Goal: Information Seeking & Learning: Check status

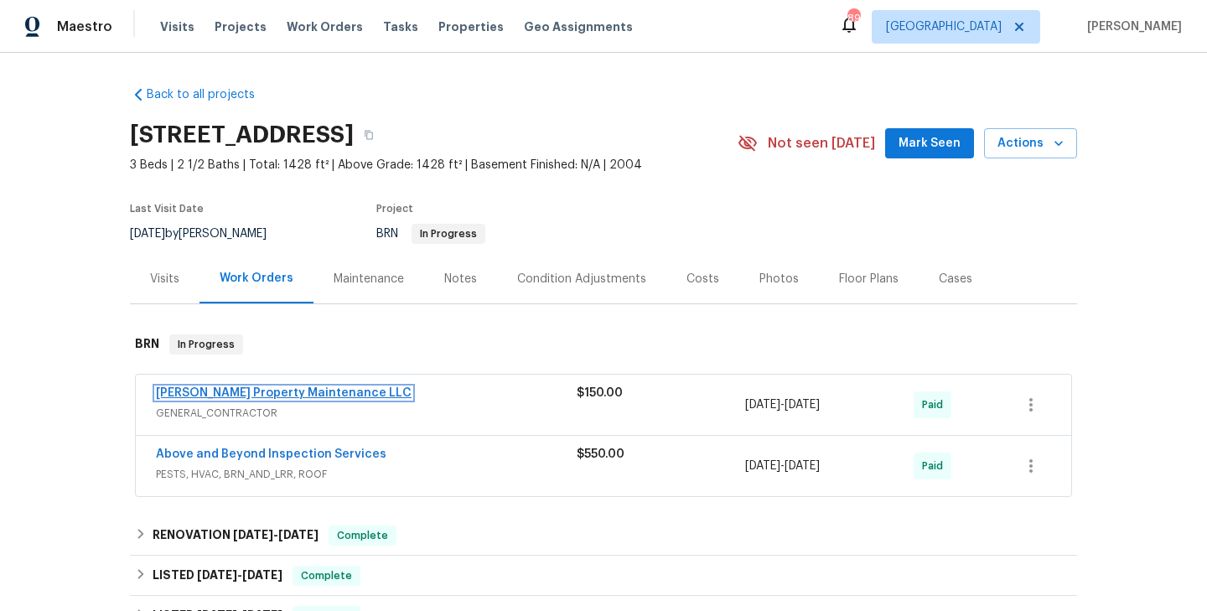
click at [298, 394] on link "Glen Property Maintenance LLC" at bounding box center [284, 393] width 256 height 12
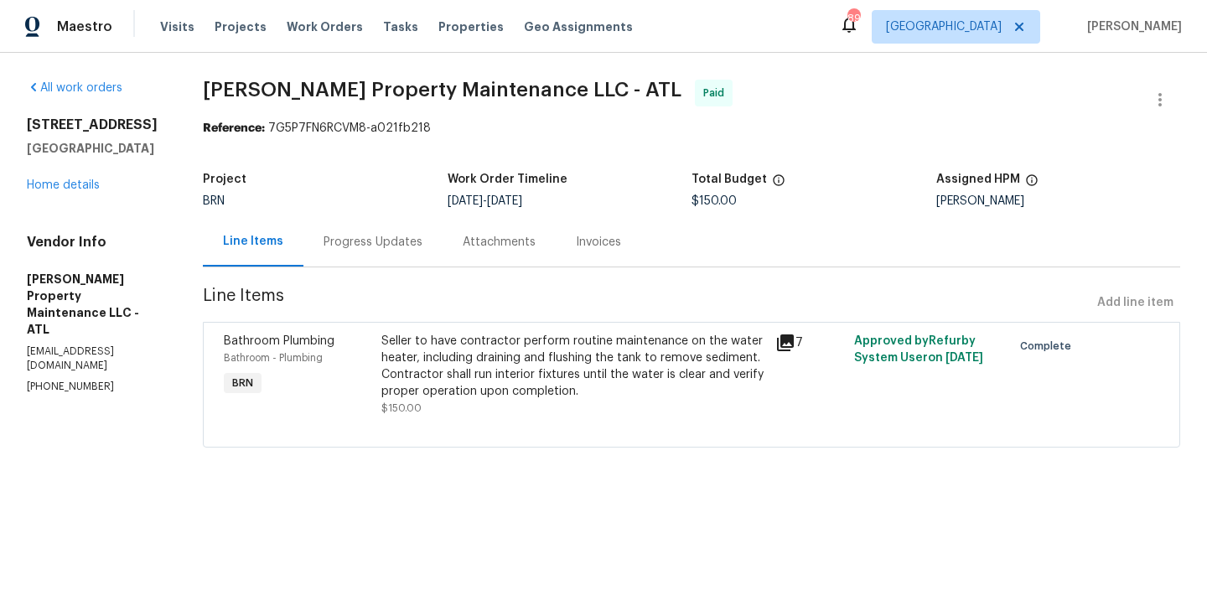
click at [368, 376] on div "Bathroom Plumbing Bathroom - Plumbing BRN" at bounding box center [298, 375] width 158 height 94
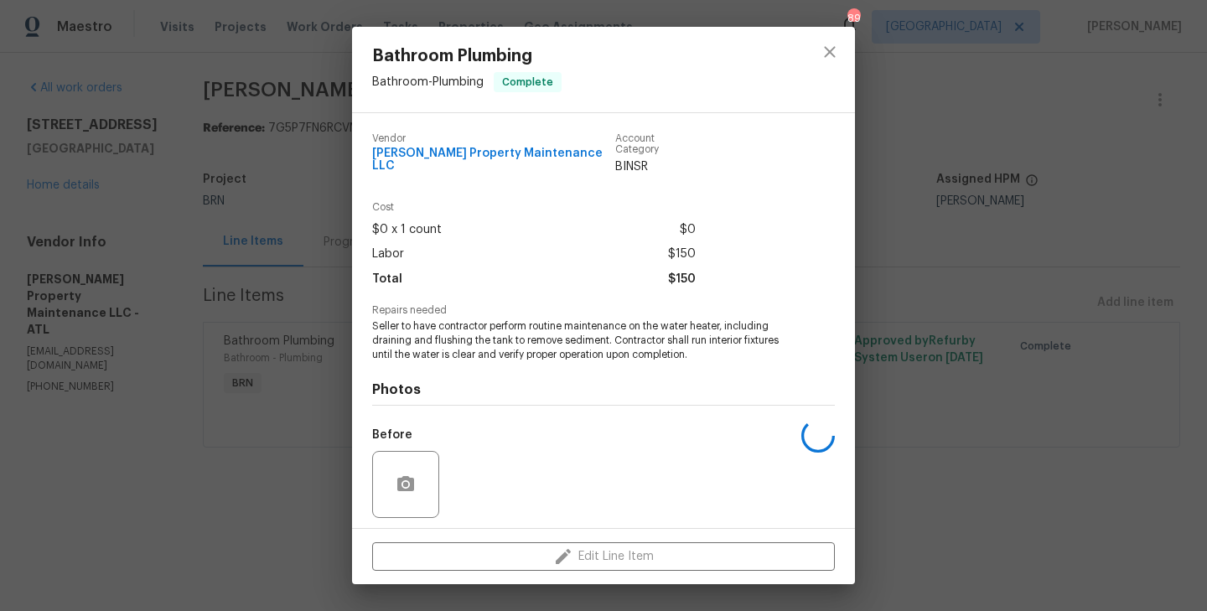
scroll to position [105, 0]
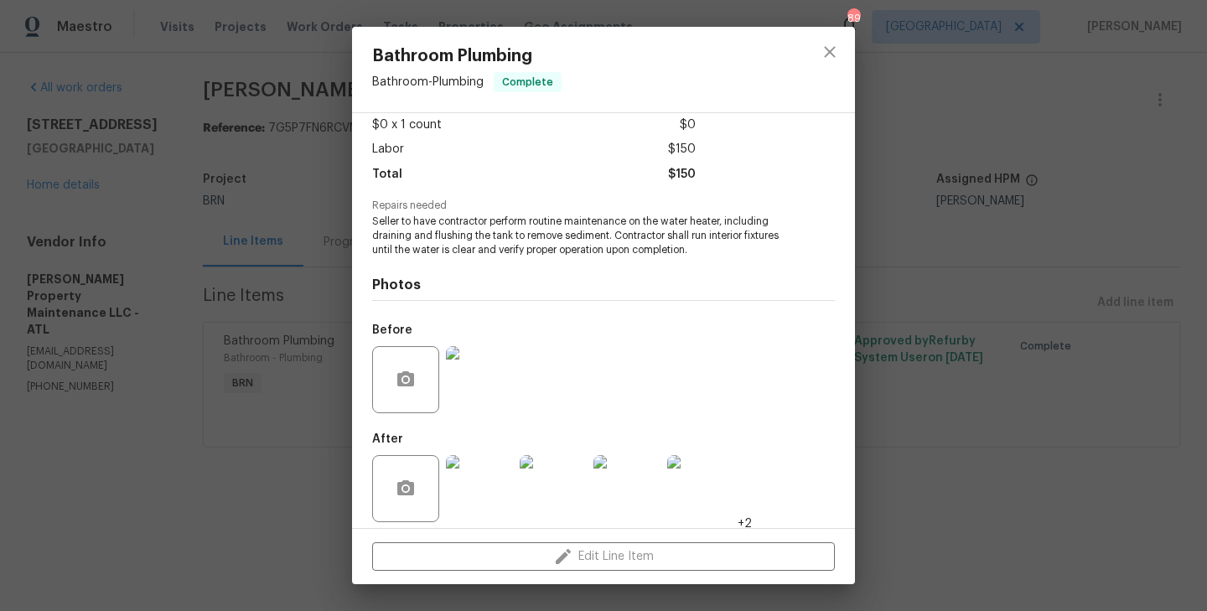
click at [477, 372] on img at bounding box center [479, 379] width 67 height 67
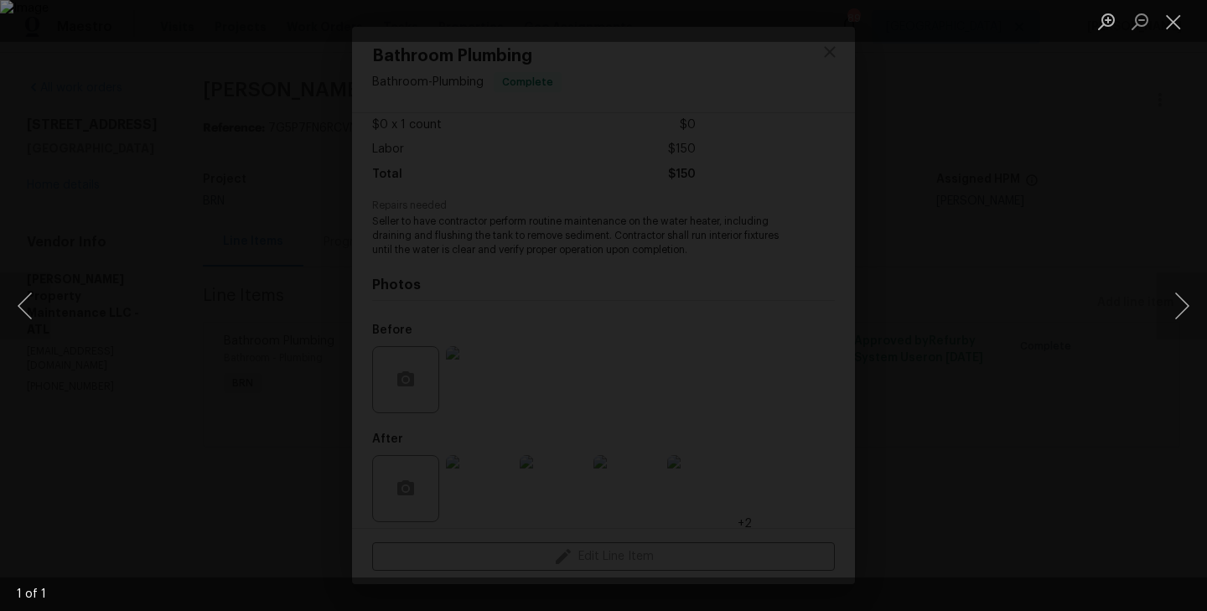
click at [215, 340] on div "Lightbox" at bounding box center [603, 305] width 1207 height 611
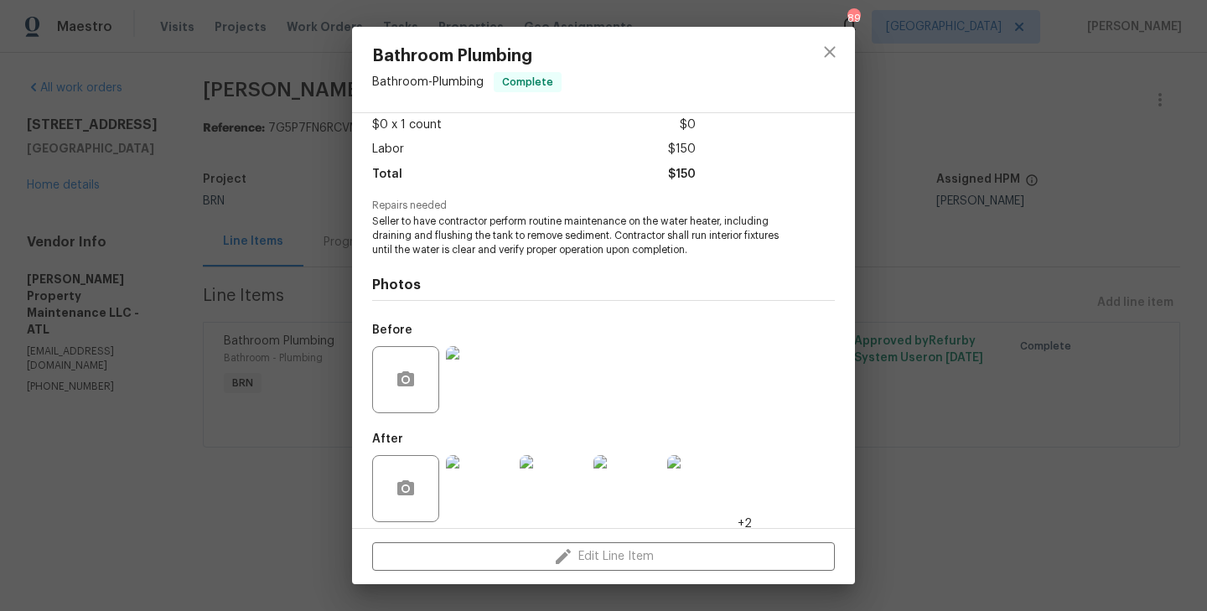
click at [479, 482] on img at bounding box center [479, 488] width 67 height 67
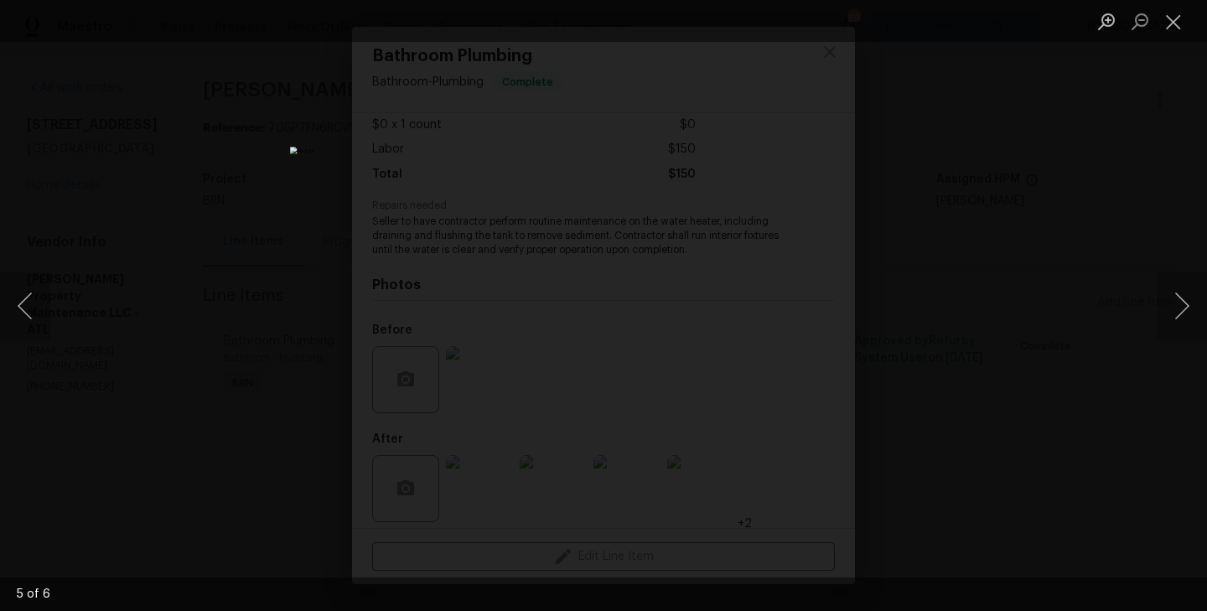
click at [237, 303] on div "Lightbox" at bounding box center [603, 305] width 1207 height 611
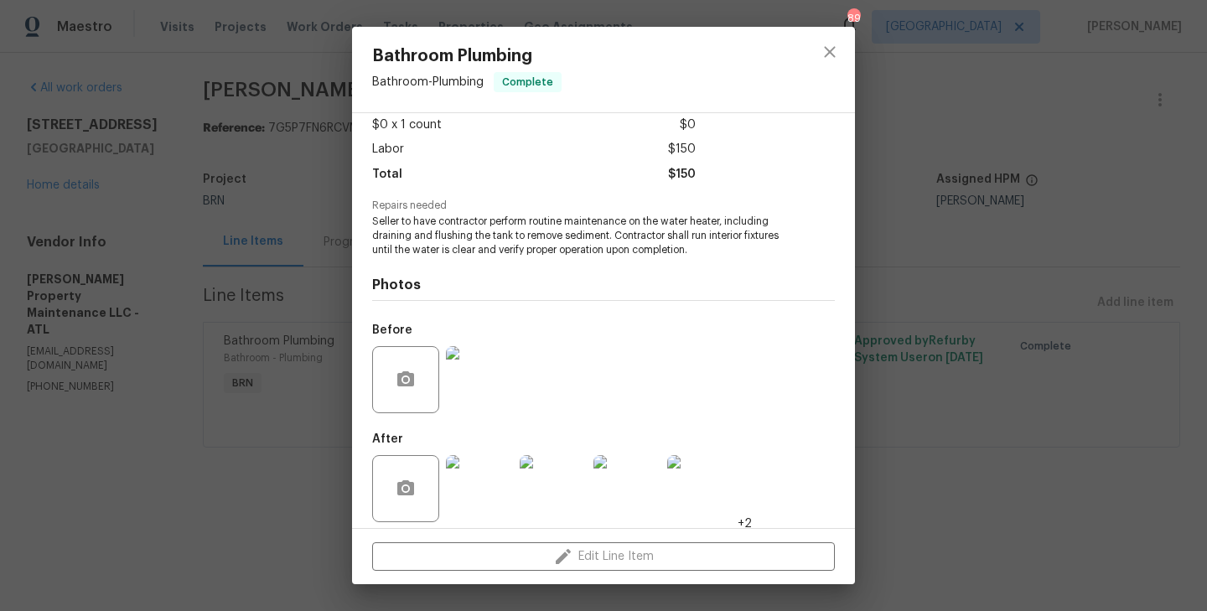
click at [290, 363] on div "Bathroom Plumbing Bathroom - Plumbing Complete Vendor Glen Property Maintenance…" at bounding box center [603, 305] width 1207 height 611
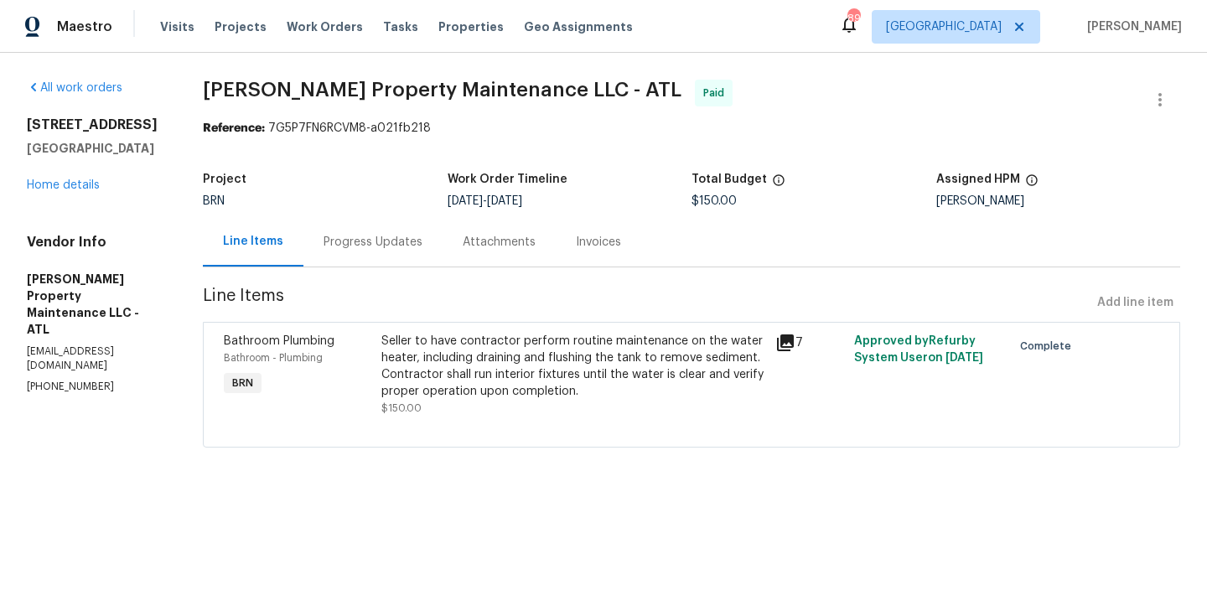
click at [380, 248] on div "Progress Updates" at bounding box center [373, 242] width 99 height 17
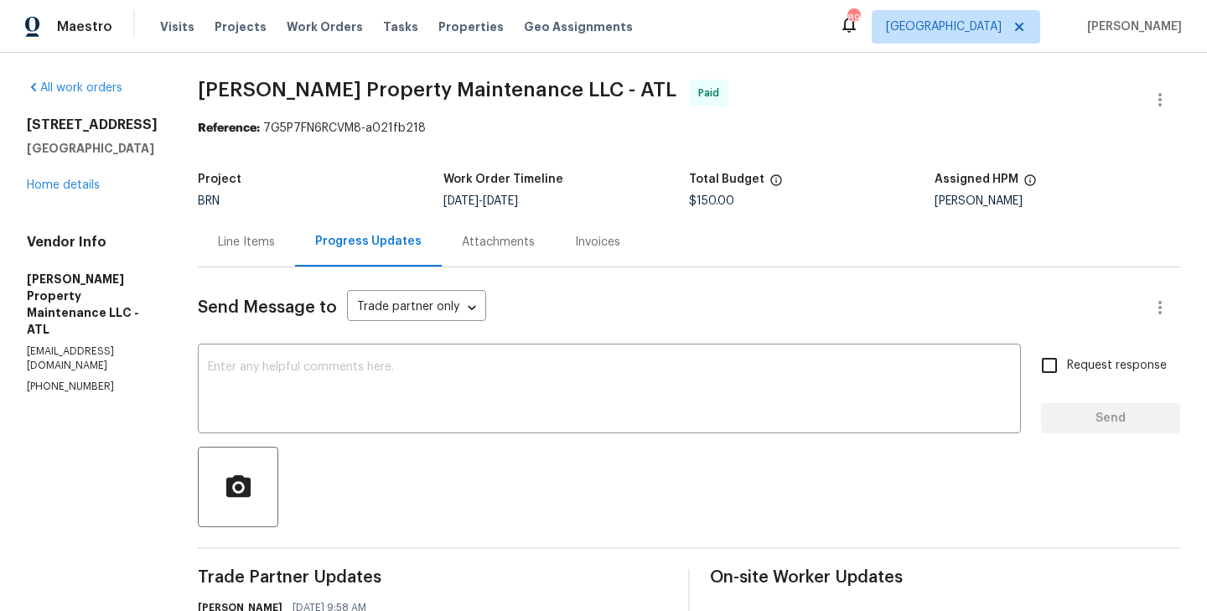
click at [69, 179] on div "11403 S Grove Dr Hampton, GA 30228 Home details" at bounding box center [92, 155] width 131 height 77
click at [65, 184] on link "Home details" at bounding box center [63, 185] width 73 height 12
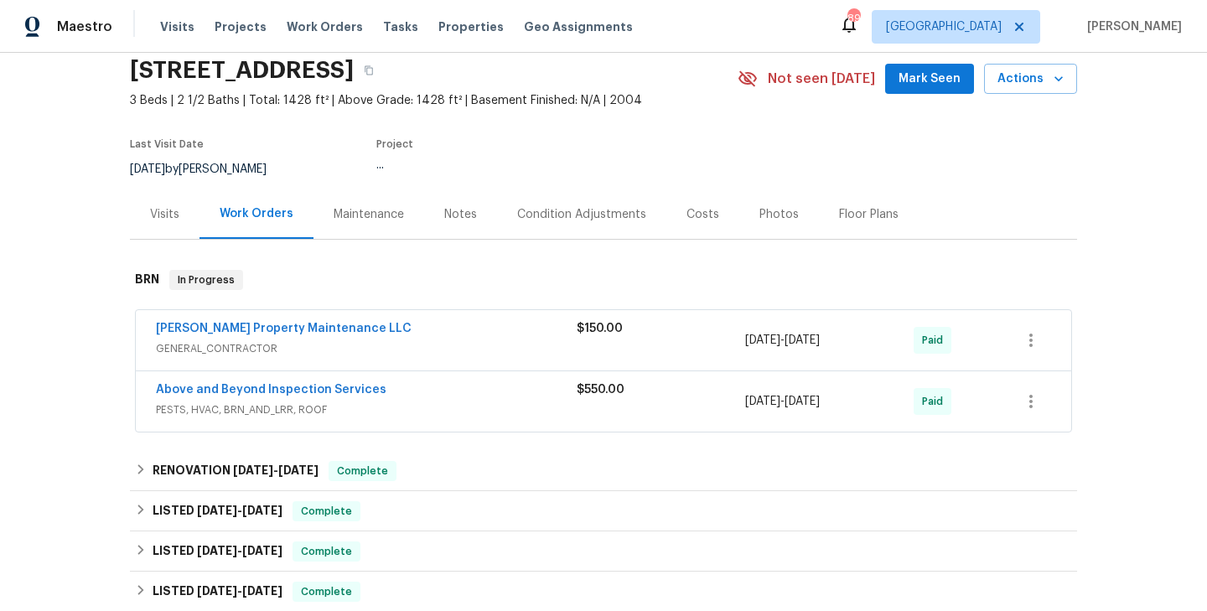
scroll to position [196, 0]
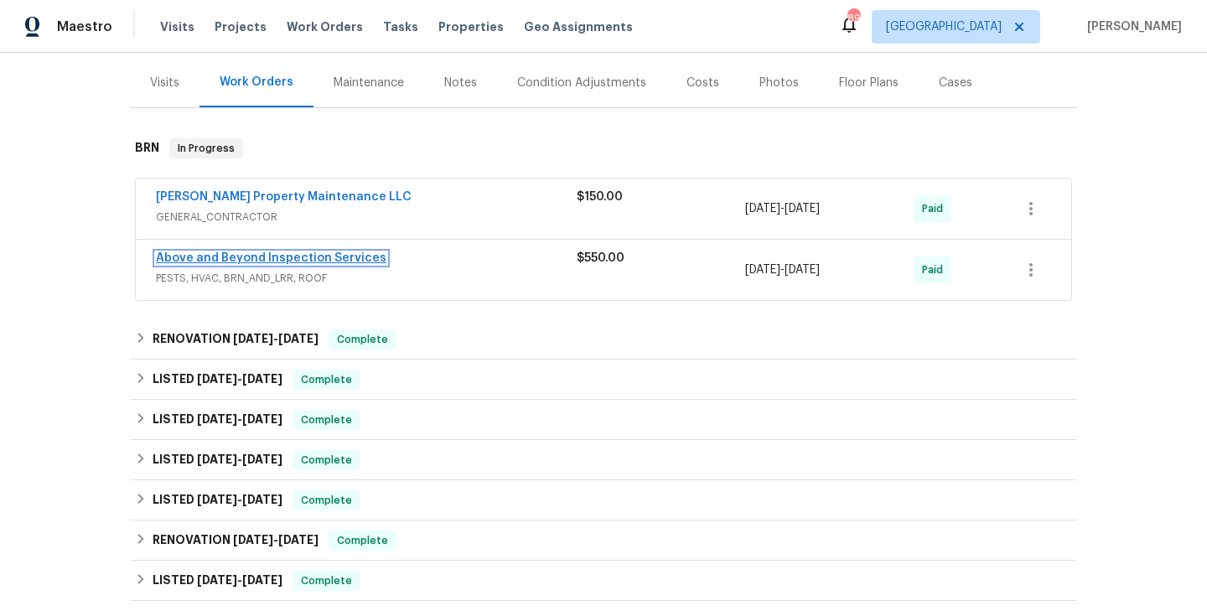
click at [262, 262] on link "Above and Beyond Inspection Services" at bounding box center [271, 258] width 231 height 12
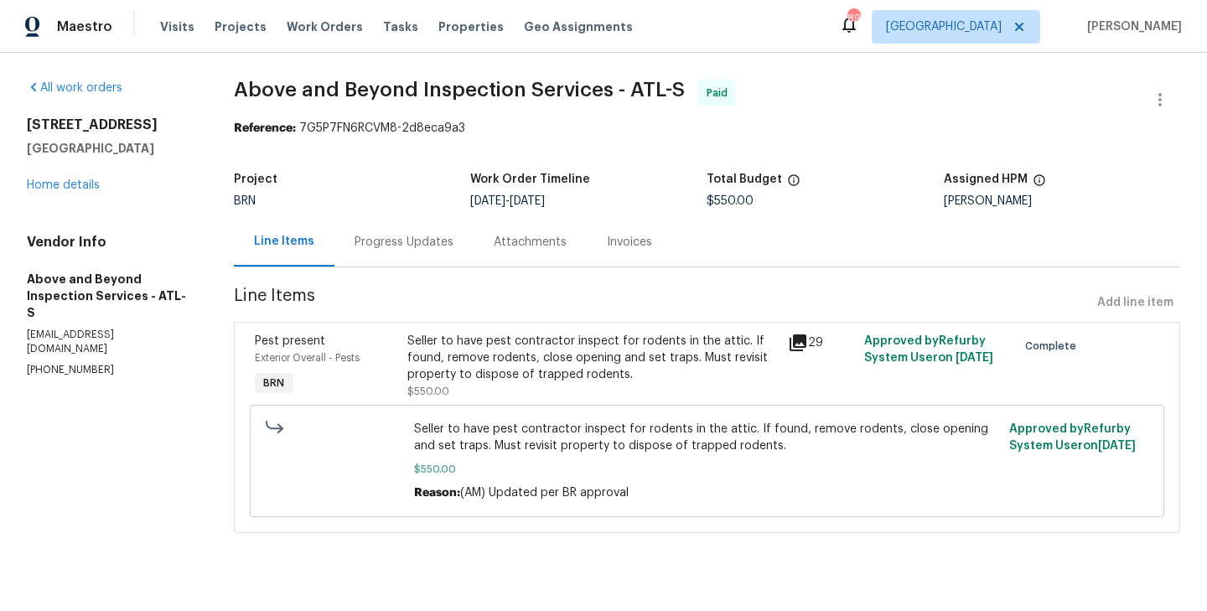
click at [433, 265] on div "Progress Updates" at bounding box center [404, 241] width 139 height 49
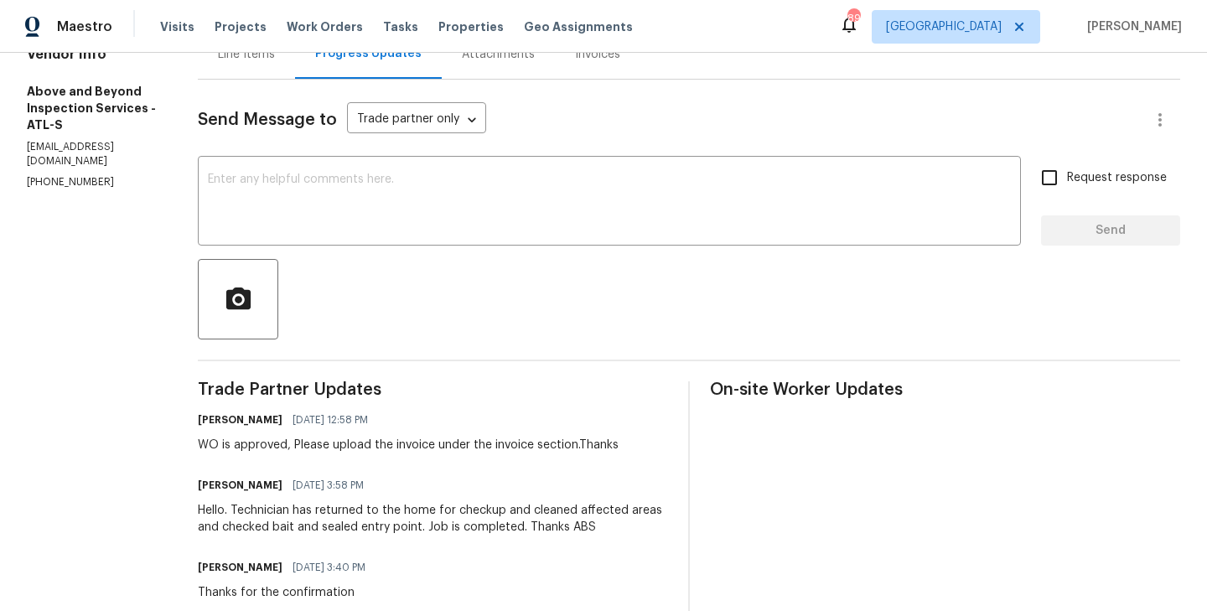
scroll to position [194, 0]
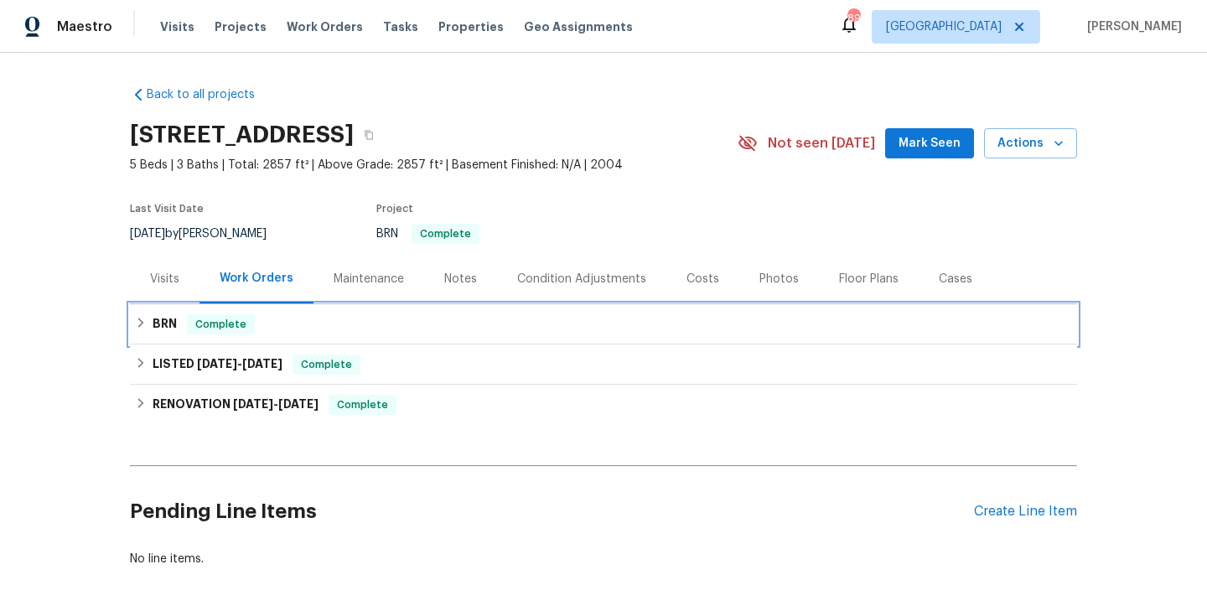
click at [326, 313] on div "BRN Complete" at bounding box center [603, 324] width 947 height 40
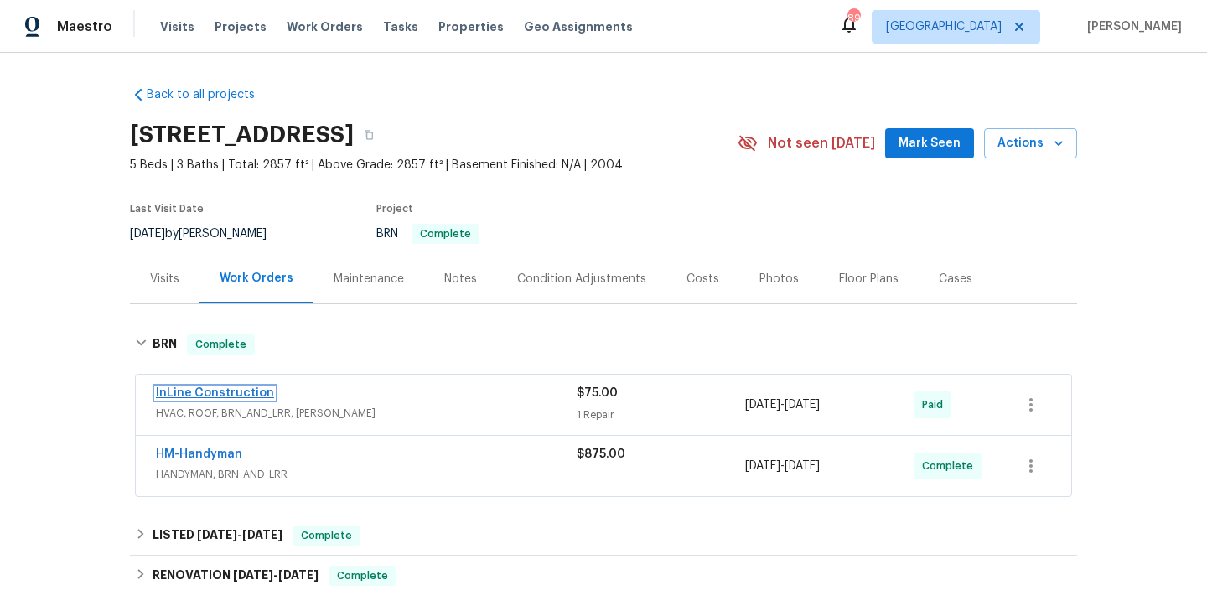
click at [233, 393] on link "InLine Construction" at bounding box center [215, 393] width 118 height 12
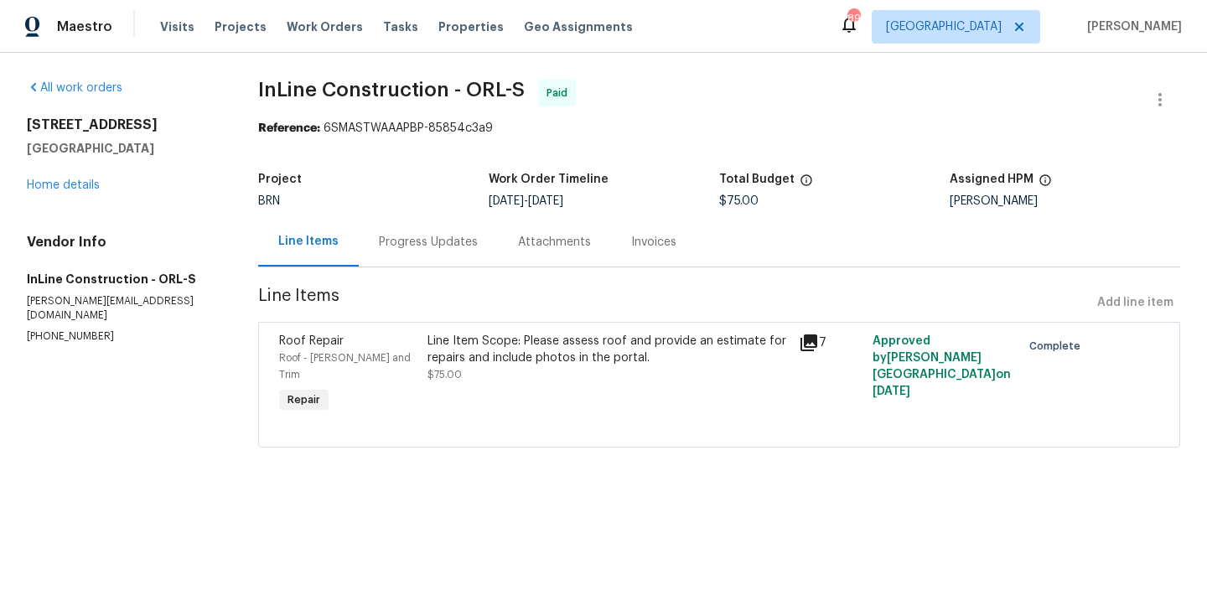
click at [445, 354] on div "Line Item Scope: Please assess roof and provide an estimate for repairs and inc…" at bounding box center [608, 350] width 361 height 34
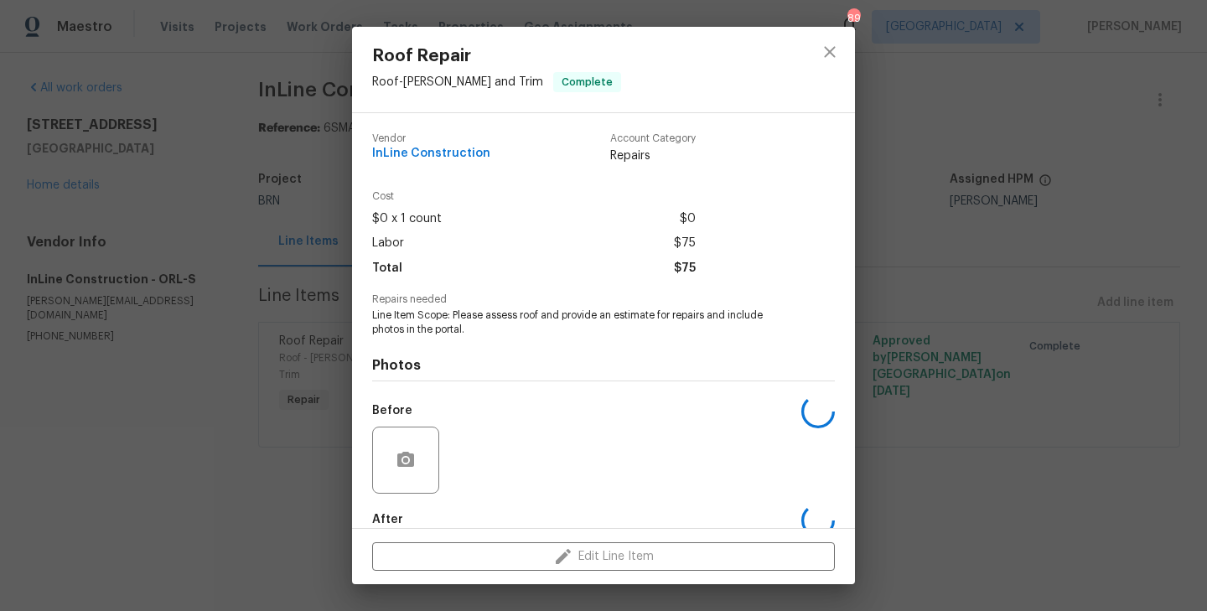
scroll to position [91, 0]
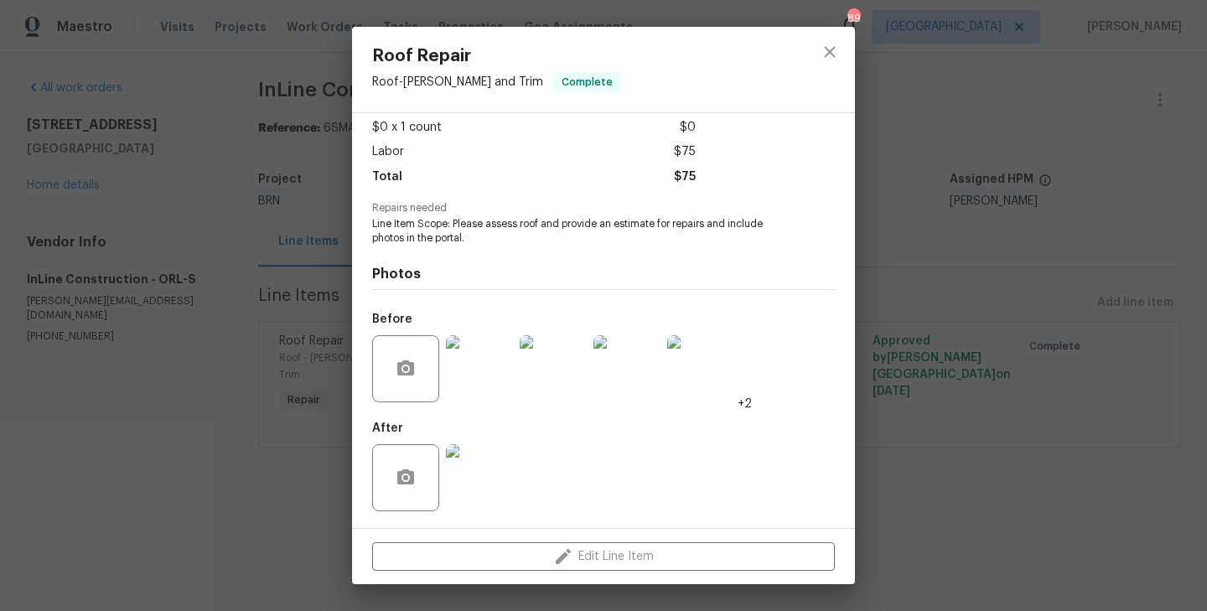
click at [217, 399] on div "Roof Repair Roof - Eaves and Trim Complete Vendor InLine Construction Account C…" at bounding box center [603, 305] width 1207 height 611
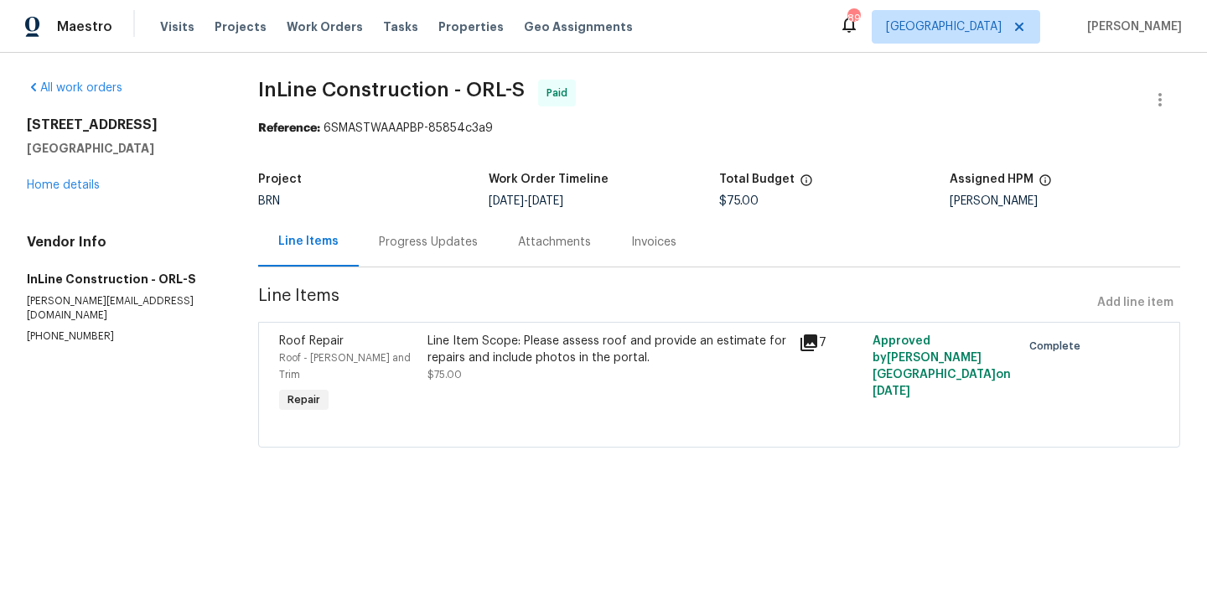
click at [443, 239] on div "Progress Updates" at bounding box center [428, 242] width 99 height 17
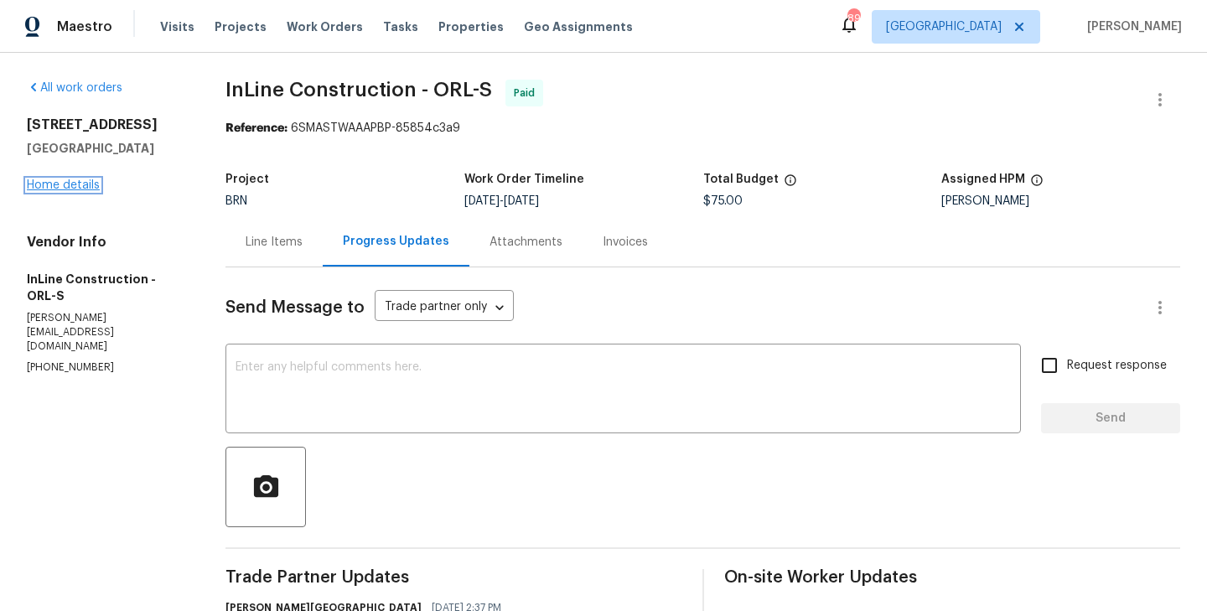
click at [77, 184] on link "Home details" at bounding box center [63, 185] width 73 height 12
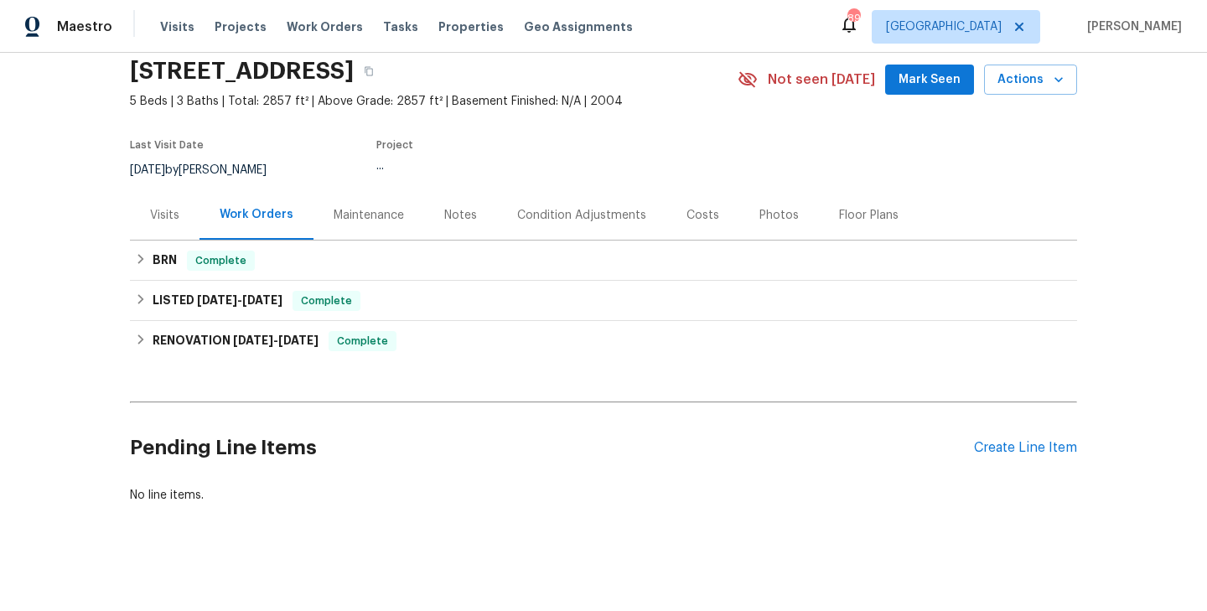
scroll to position [70, 0]
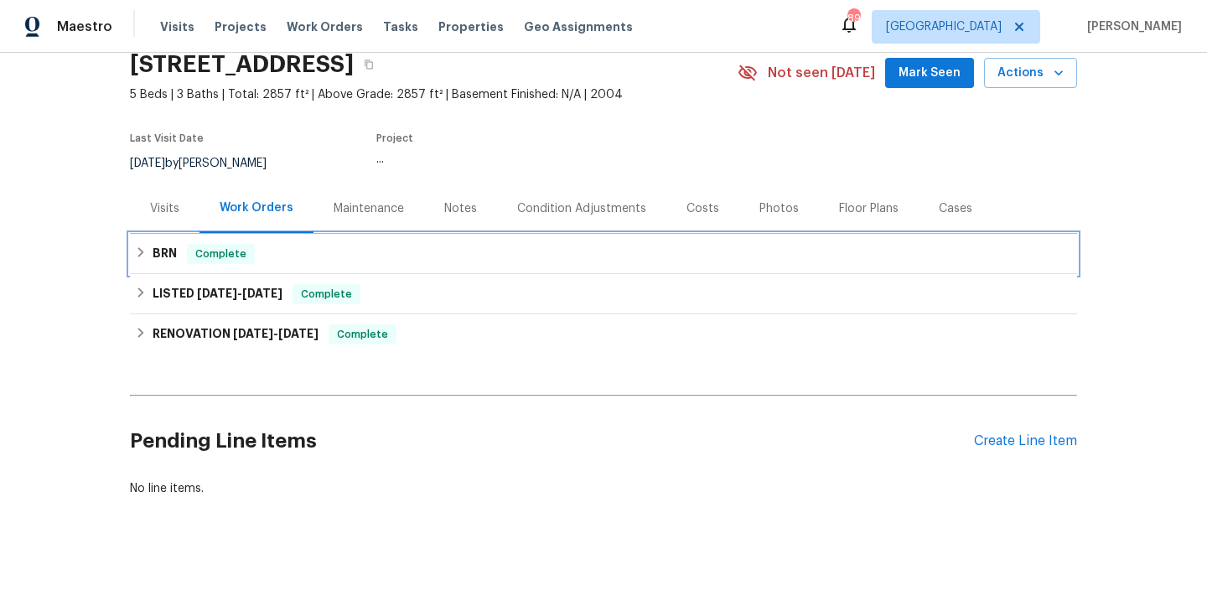
click at [356, 262] on div "BRN Complete" at bounding box center [603, 254] width 937 height 20
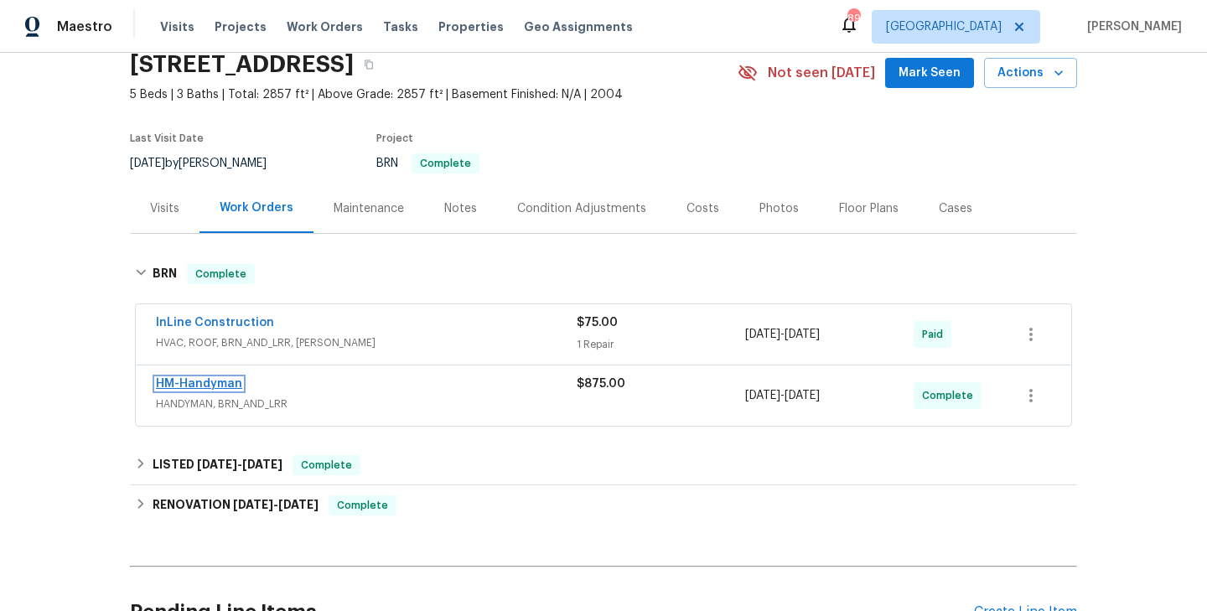
click at [205, 385] on link "HM-Handyman" at bounding box center [199, 384] width 86 height 12
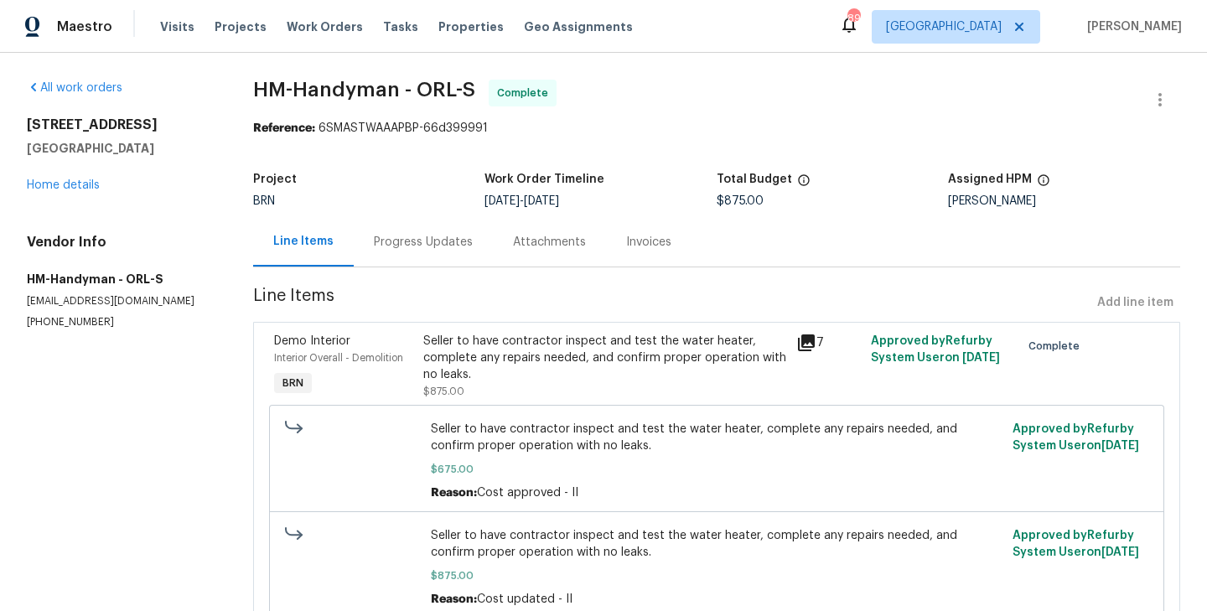
click at [397, 383] on div "Demo Interior Interior Overall - Demolition BRN" at bounding box center [343, 366] width 149 height 77
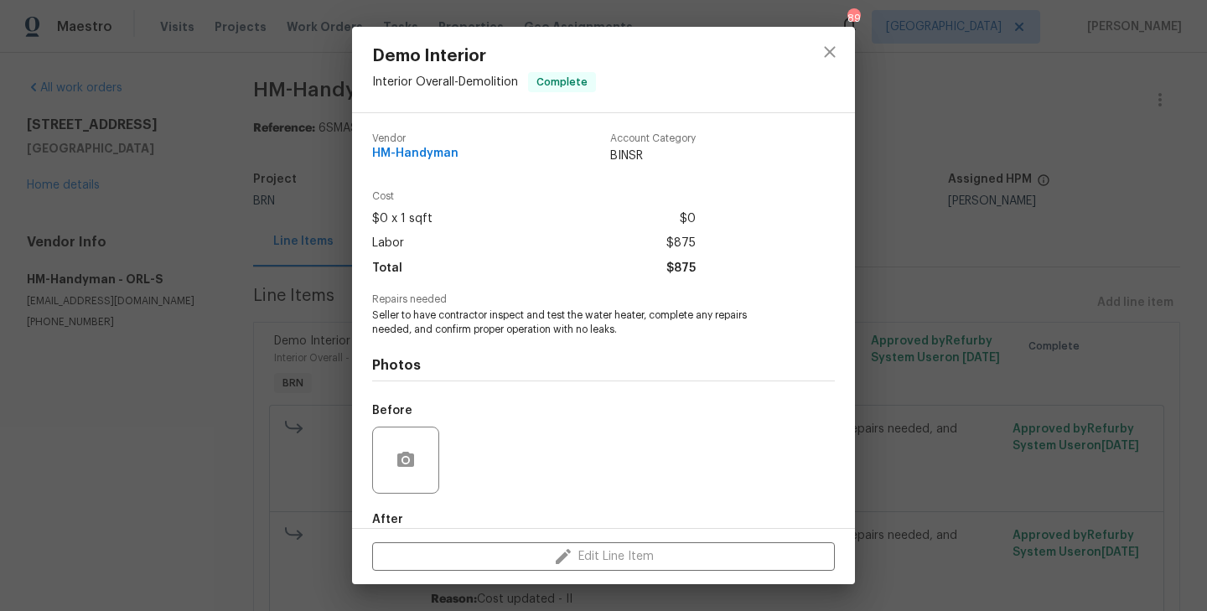
scroll to position [91, 0]
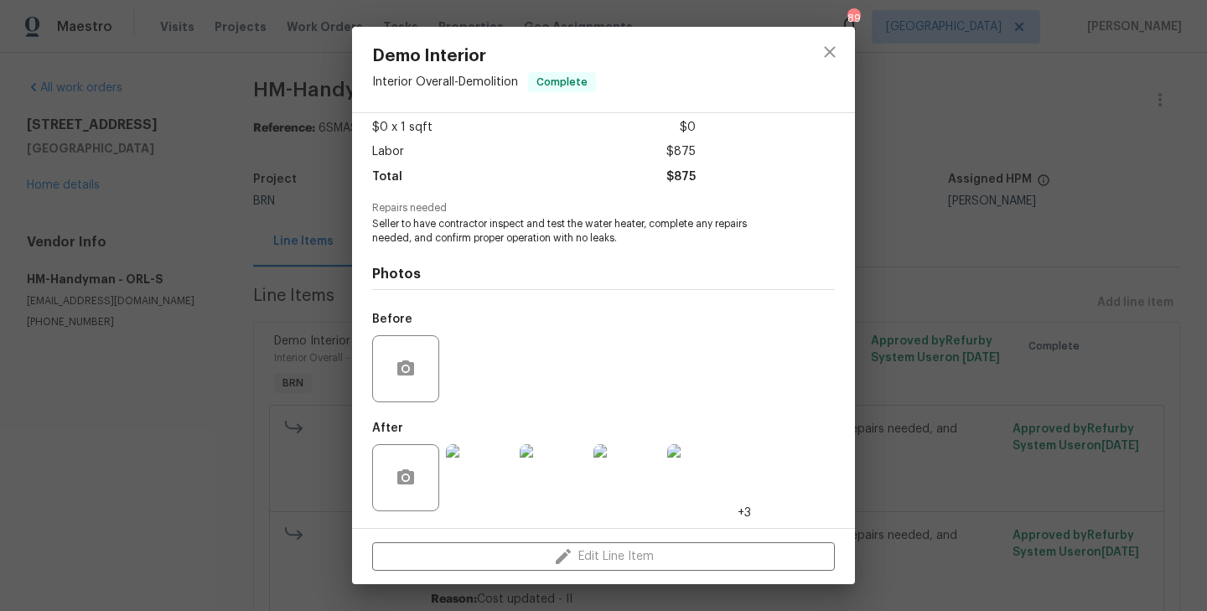
click at [486, 475] on img at bounding box center [479, 477] width 67 height 67
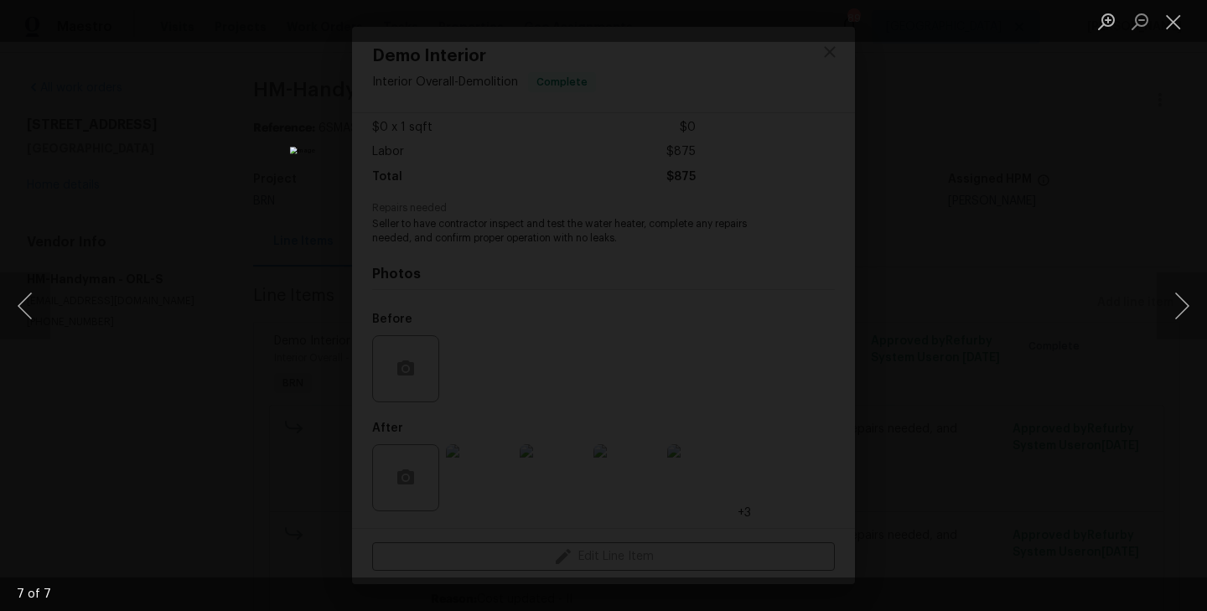
click at [141, 426] on div "Lightbox" at bounding box center [603, 305] width 1207 height 611
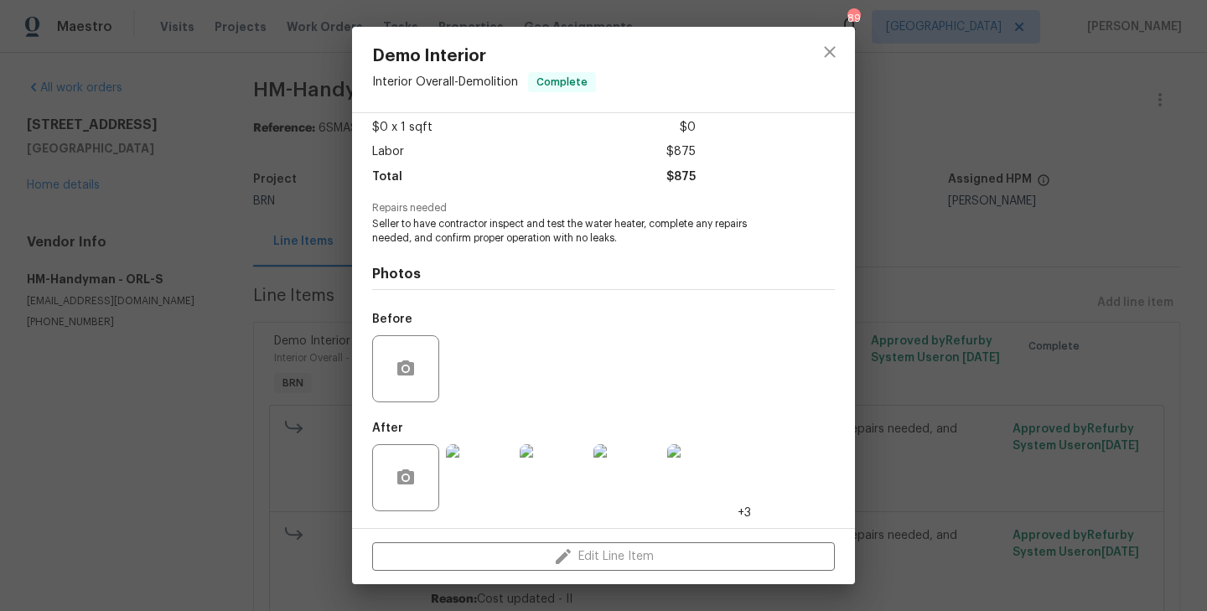
click at [710, 490] on img at bounding box center [700, 477] width 67 height 67
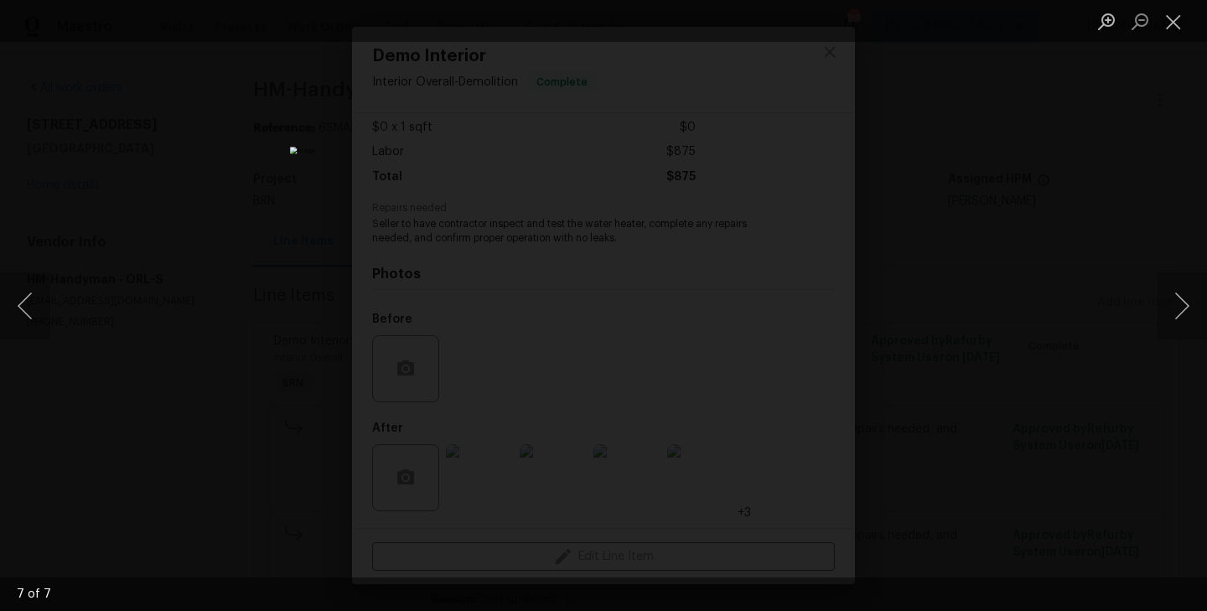
click at [184, 391] on div "Lightbox" at bounding box center [603, 305] width 1207 height 611
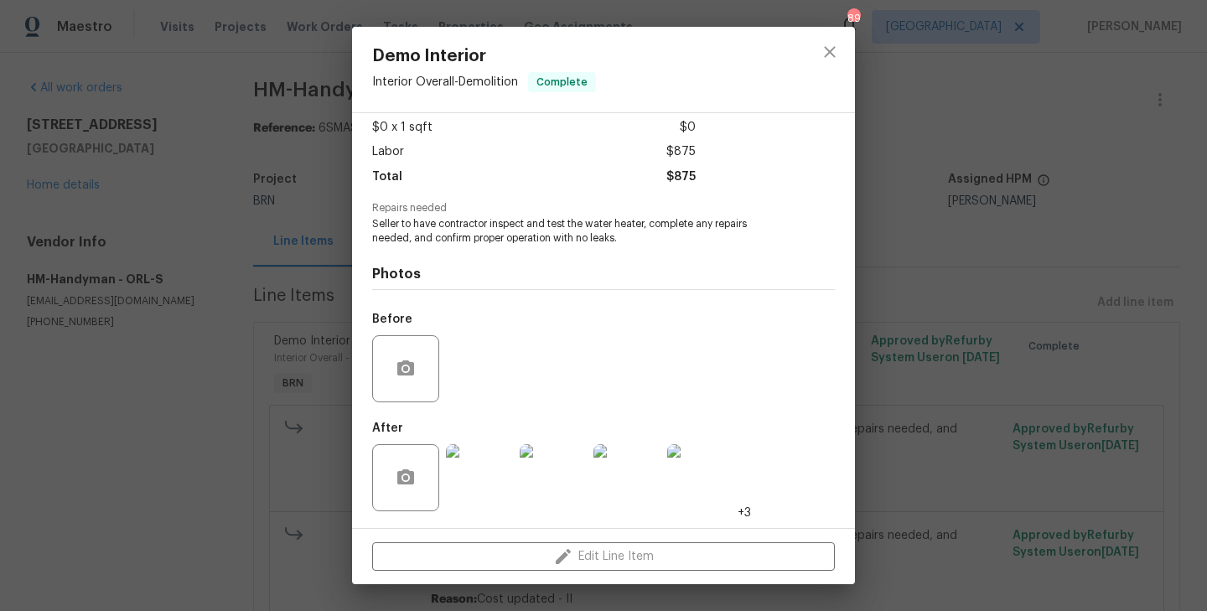
click at [265, 252] on div "Demo Interior Interior Overall - Demolition Complete Vendor HM-Handyman Account…" at bounding box center [603, 305] width 1207 height 611
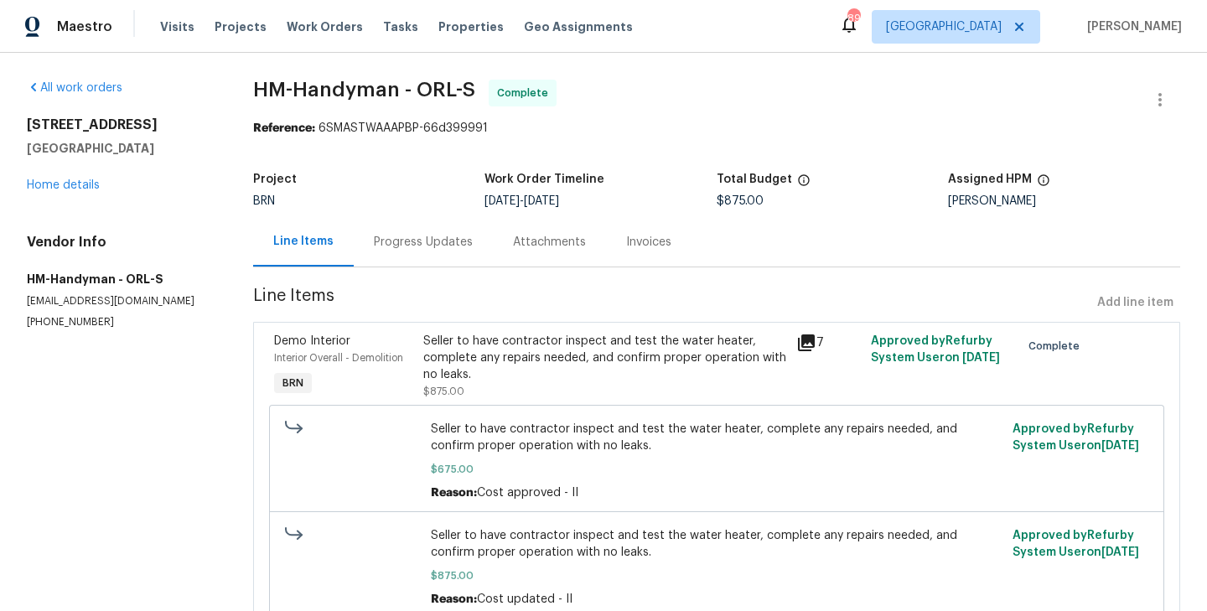
click at [438, 237] on div "Progress Updates" at bounding box center [423, 242] width 99 height 17
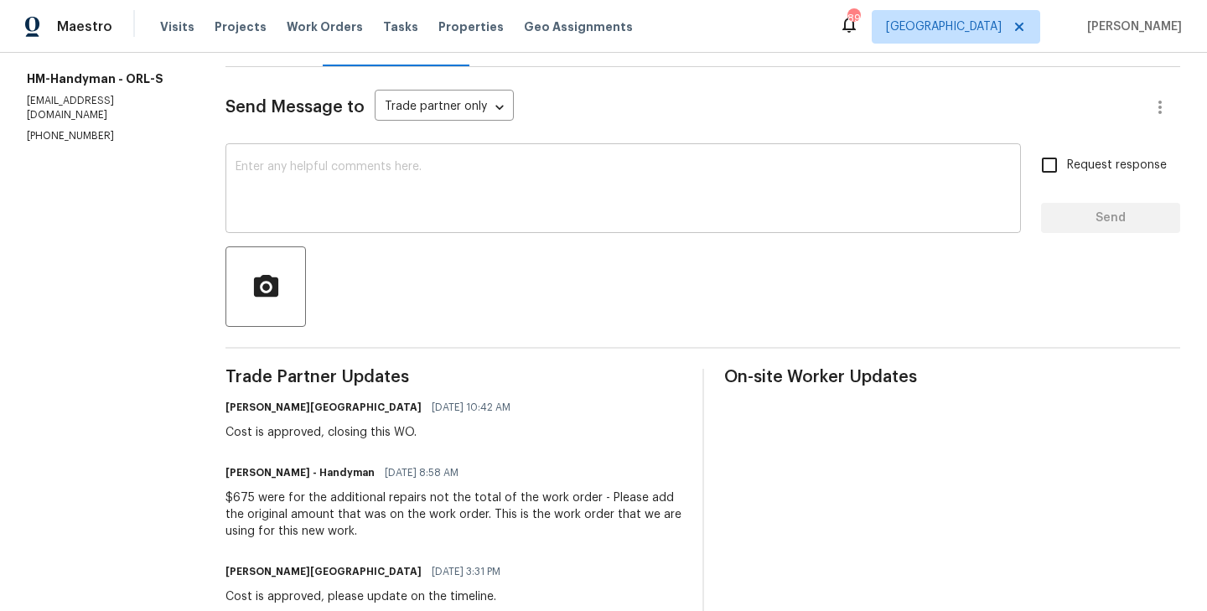
scroll to position [201, 0]
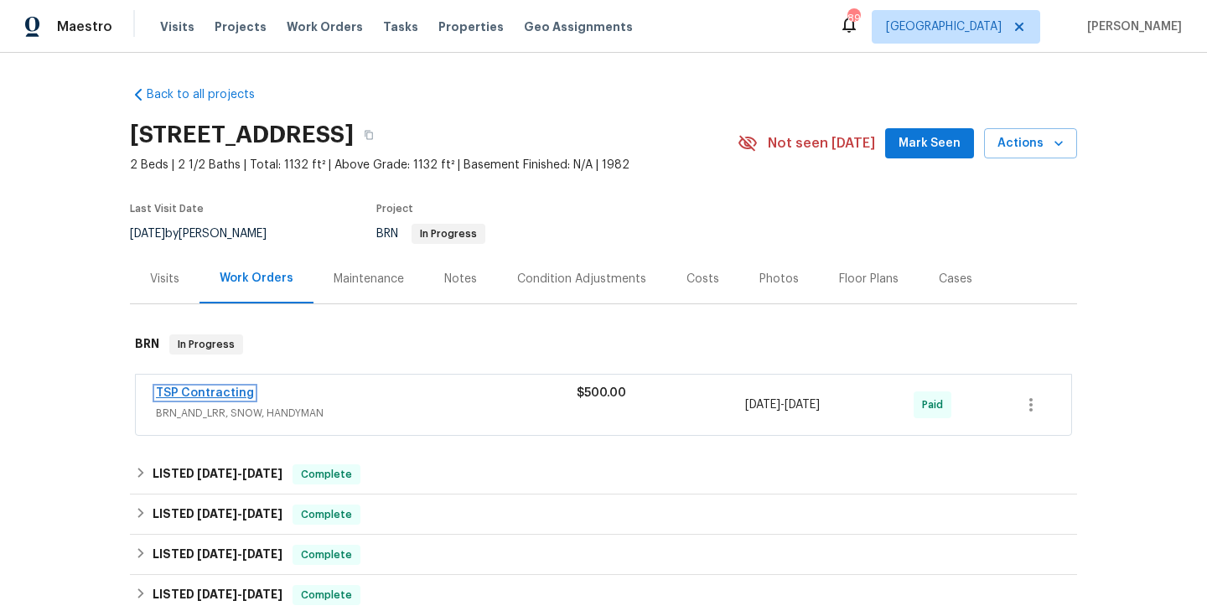
click at [207, 392] on link "TSP Contracting" at bounding box center [205, 393] width 98 height 12
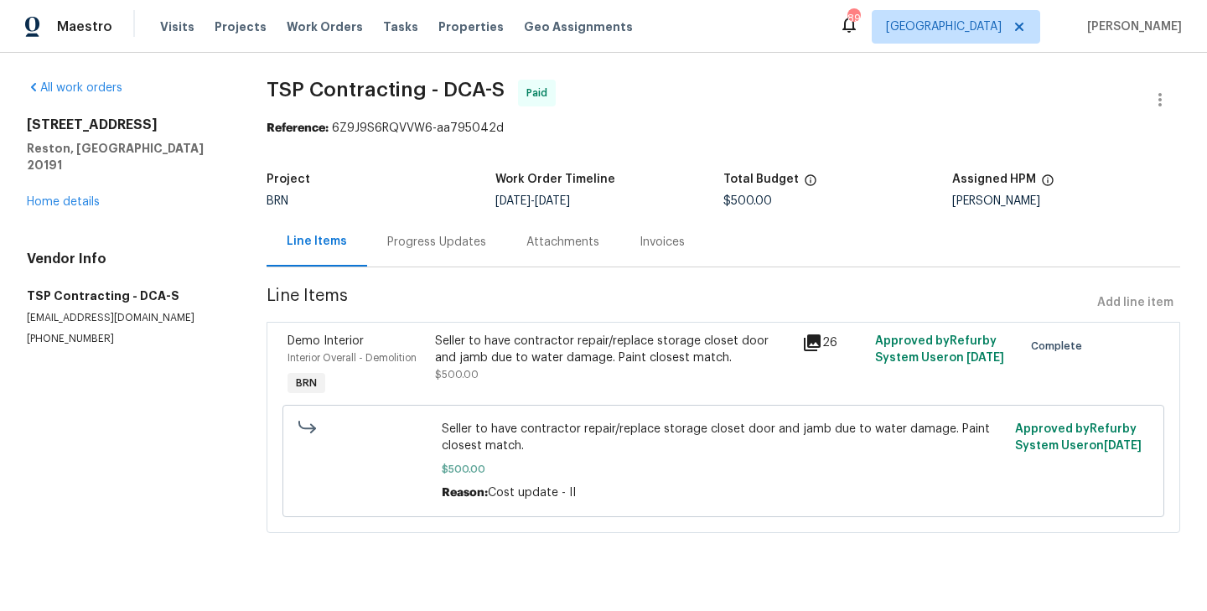
click at [431, 355] on div "Seller to have contractor repair/replace storage closet door and jamb due to wa…" at bounding box center [613, 366] width 367 height 77
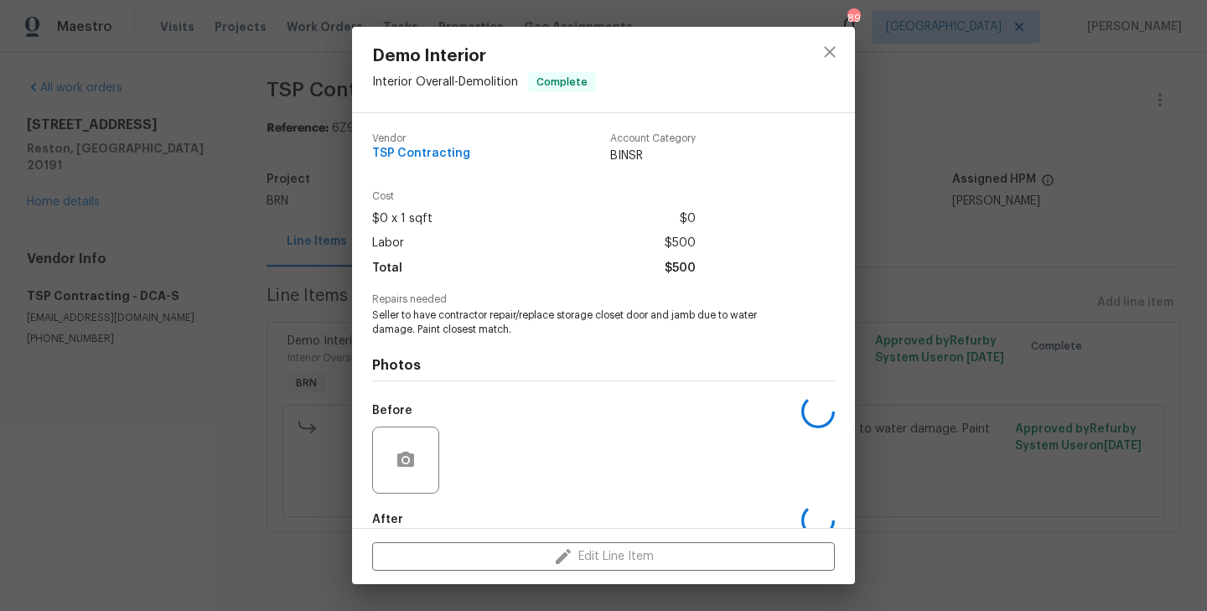
scroll to position [91, 0]
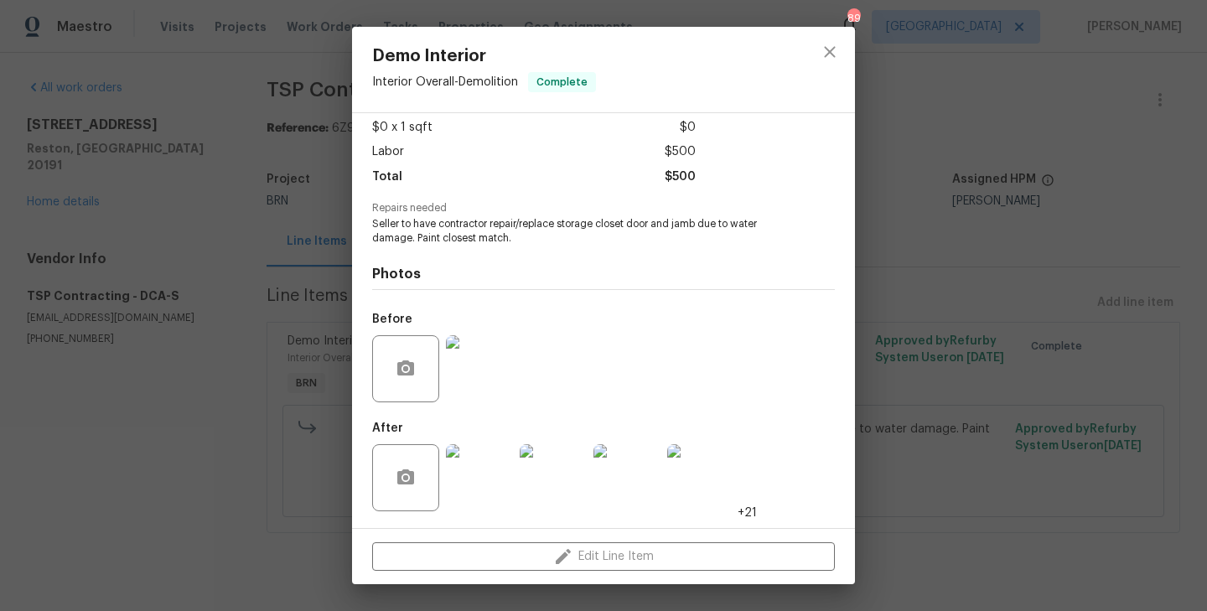
click at [485, 376] on img at bounding box center [479, 368] width 67 height 67
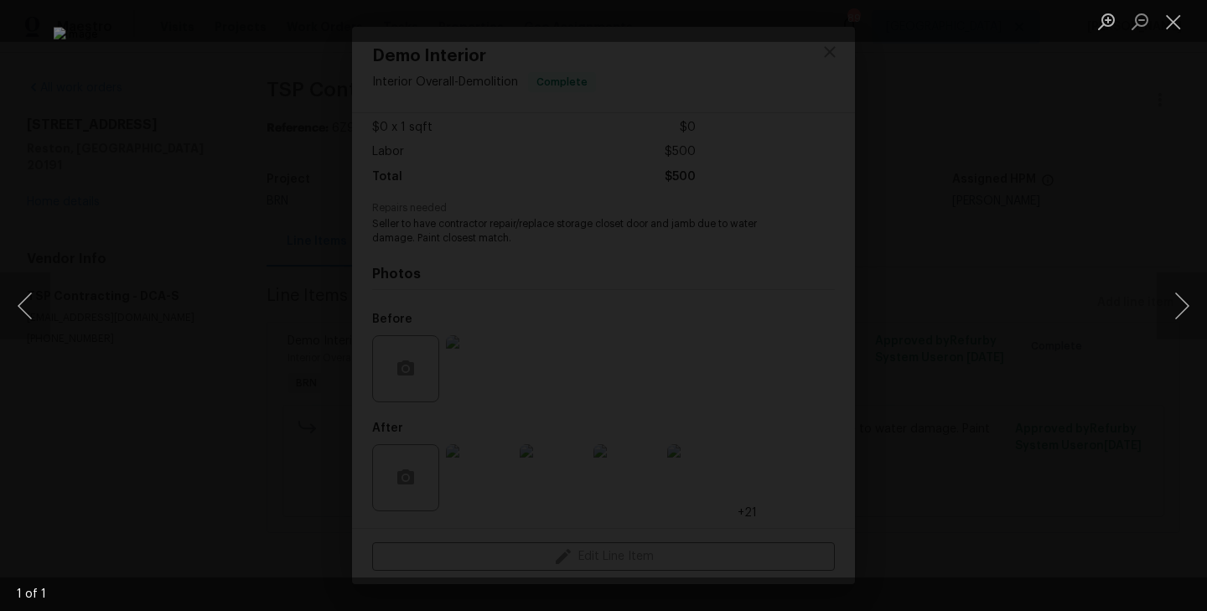
click at [181, 332] on div "Lightbox" at bounding box center [603, 305] width 1207 height 611
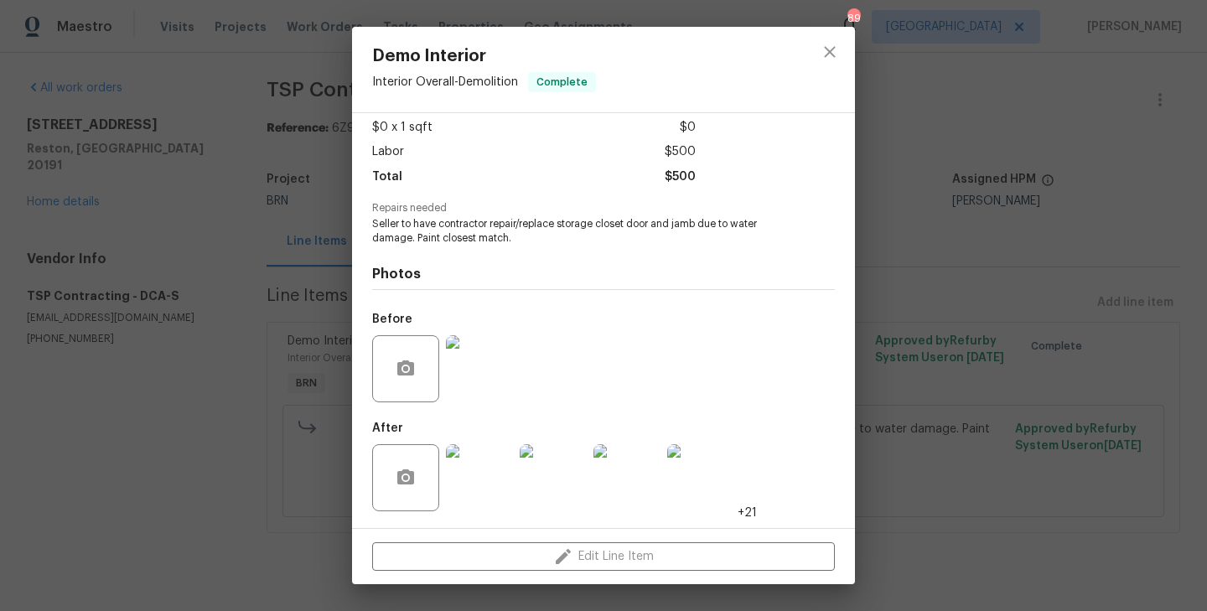
click at [476, 480] on img at bounding box center [479, 477] width 67 height 67
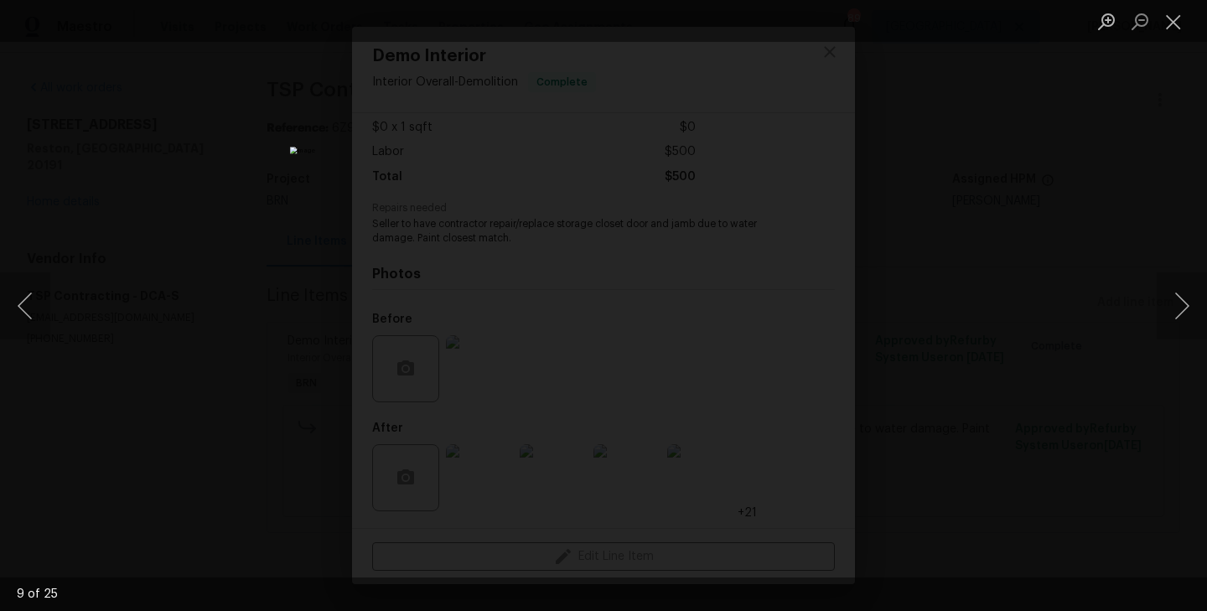
click at [197, 266] on div "Lightbox" at bounding box center [603, 305] width 1207 height 611
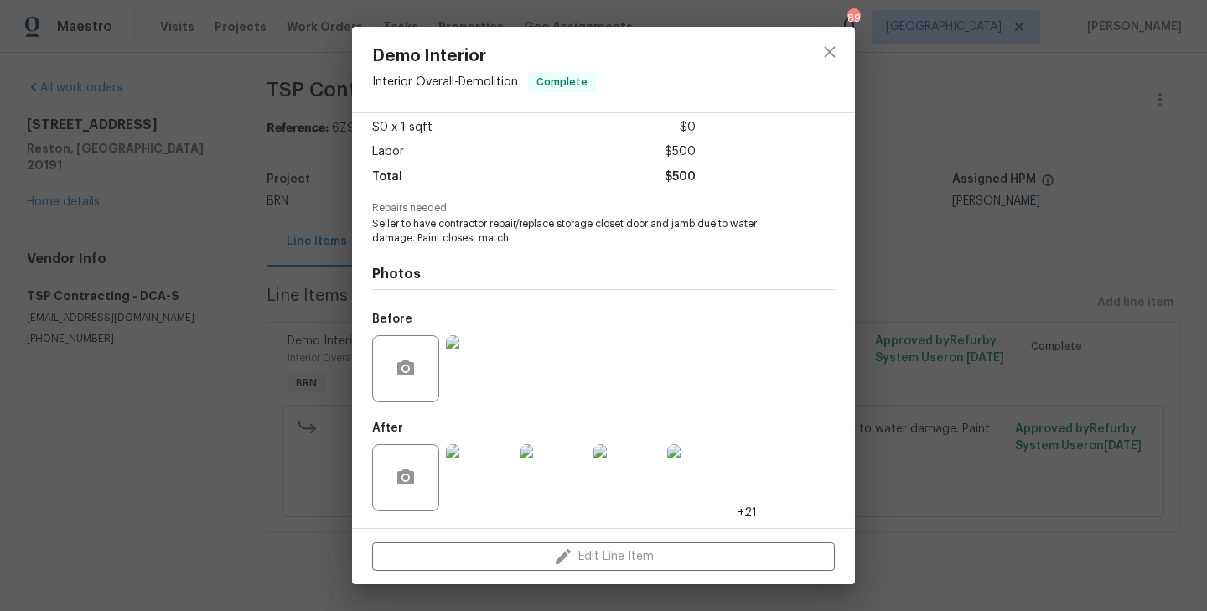
click at [224, 329] on div "Demo Interior Interior Overall - Demolition Complete Vendor TSP Contracting Acc…" at bounding box center [603, 305] width 1207 height 611
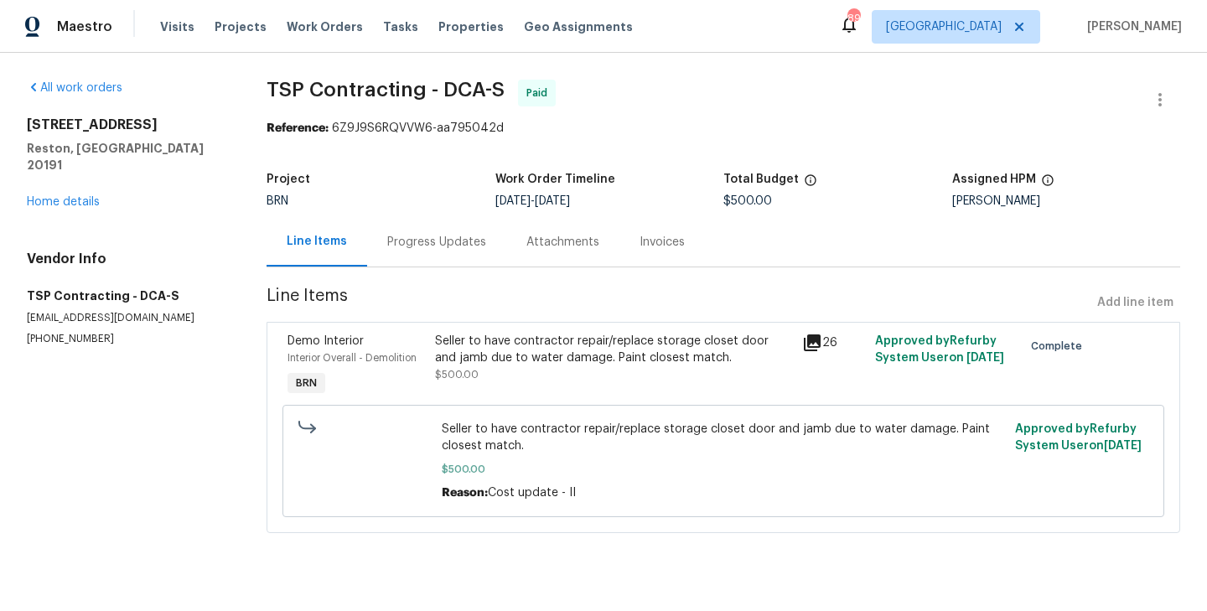
click at [394, 260] on div "Progress Updates" at bounding box center [436, 241] width 139 height 49
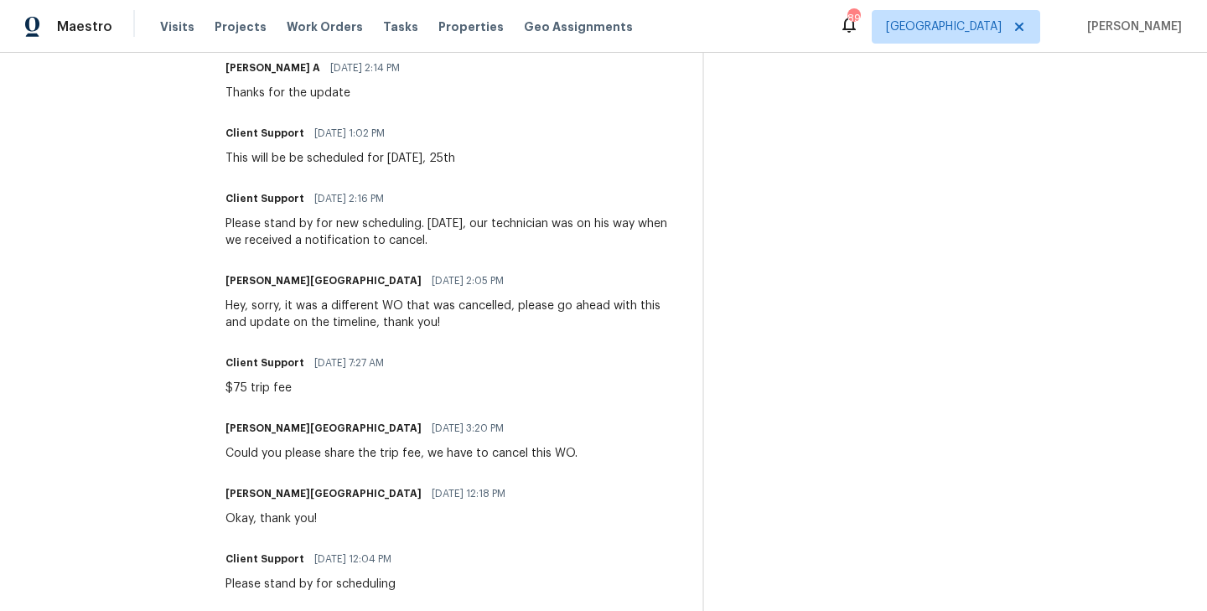
scroll to position [1011, 0]
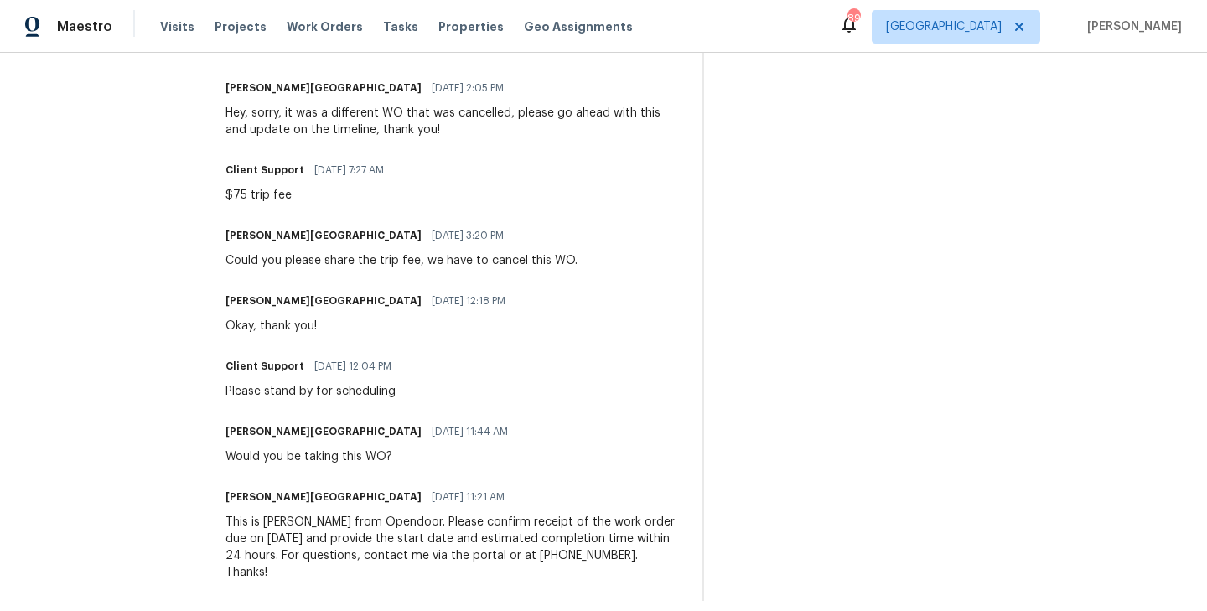
click at [804, 219] on div "On-site Worker Updates" at bounding box center [952, 79] width 456 height 1043
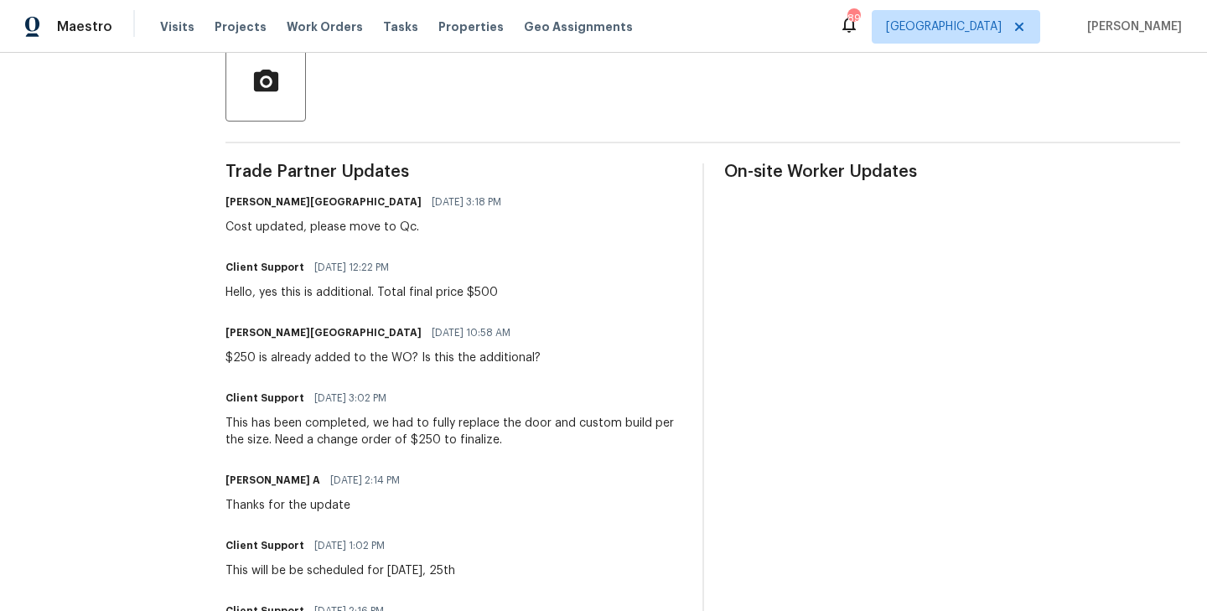
scroll to position [395, 0]
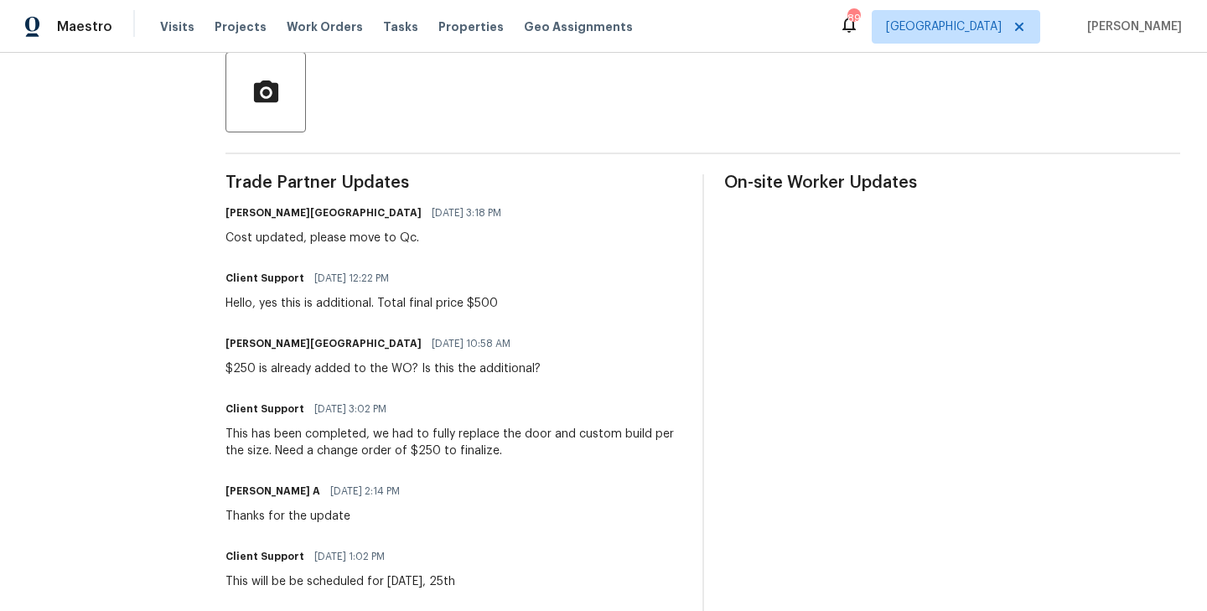
click at [380, 309] on div "Hello, yes this is additional. Total final price $500" at bounding box center [362, 303] width 272 height 17
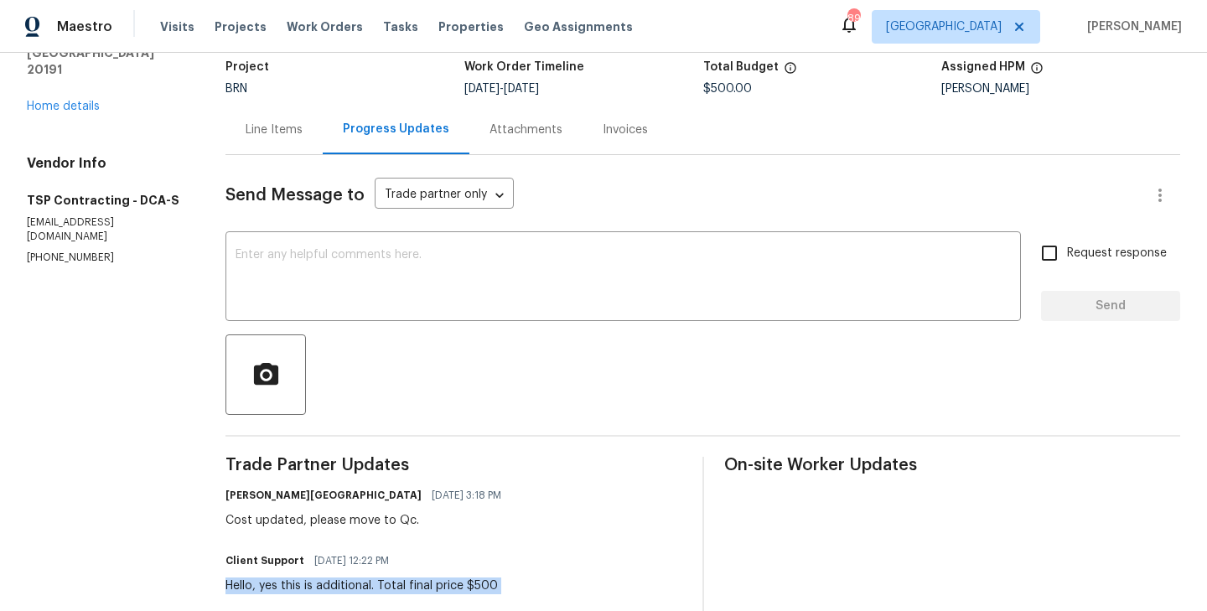
scroll to position [0, 0]
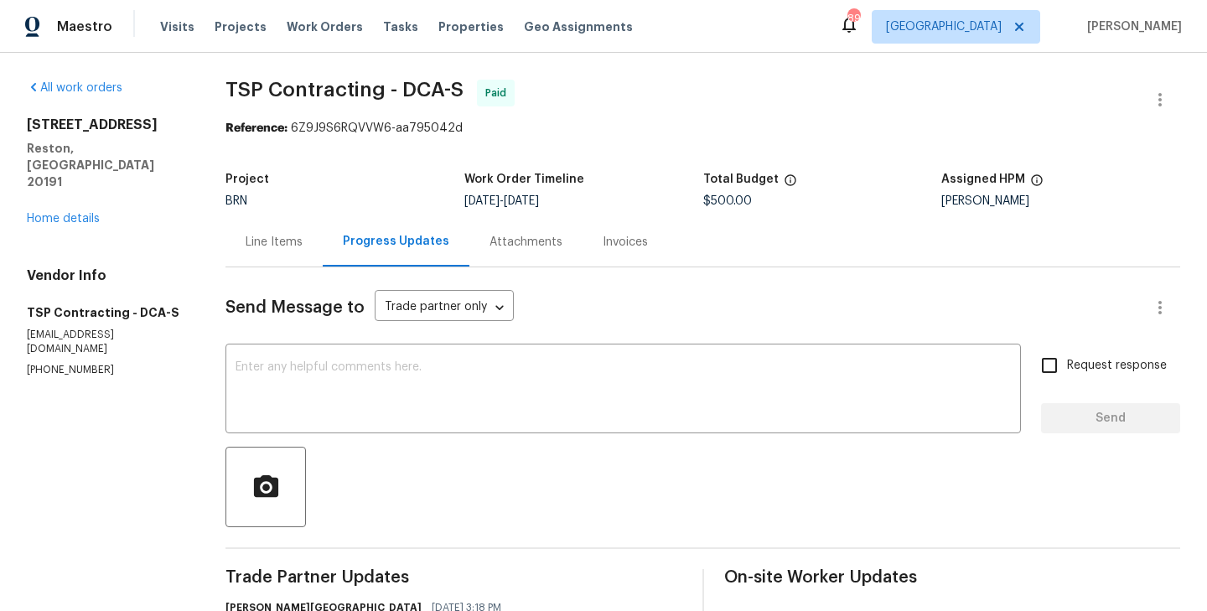
click at [293, 220] on div "Line Items" at bounding box center [274, 241] width 97 height 49
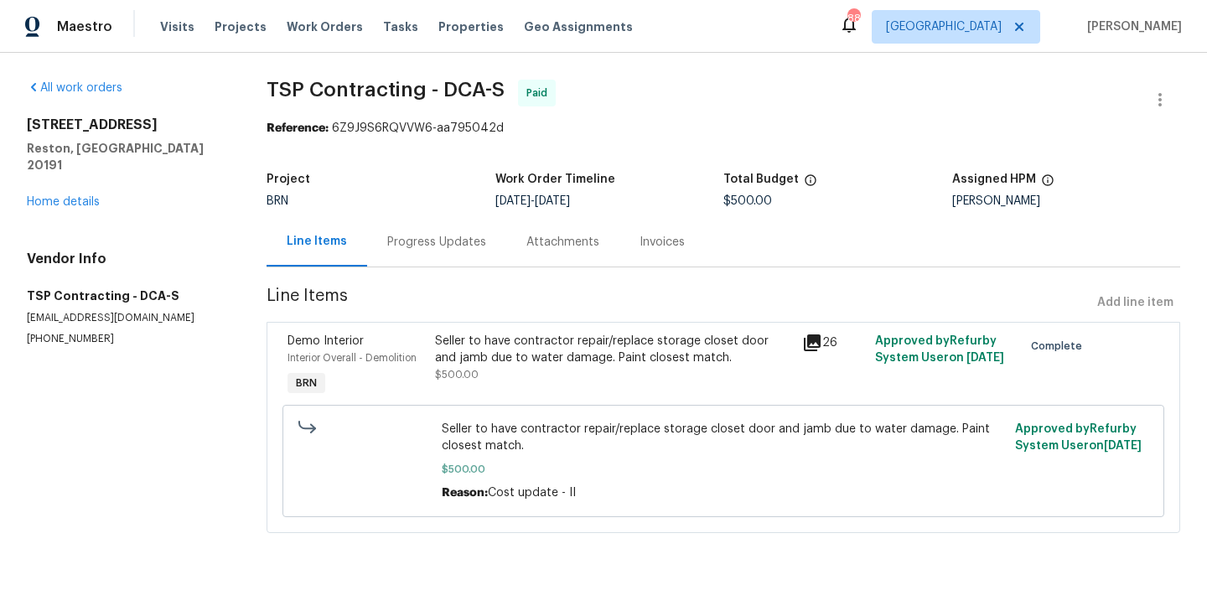
click at [432, 246] on div "Progress Updates" at bounding box center [436, 242] width 99 height 17
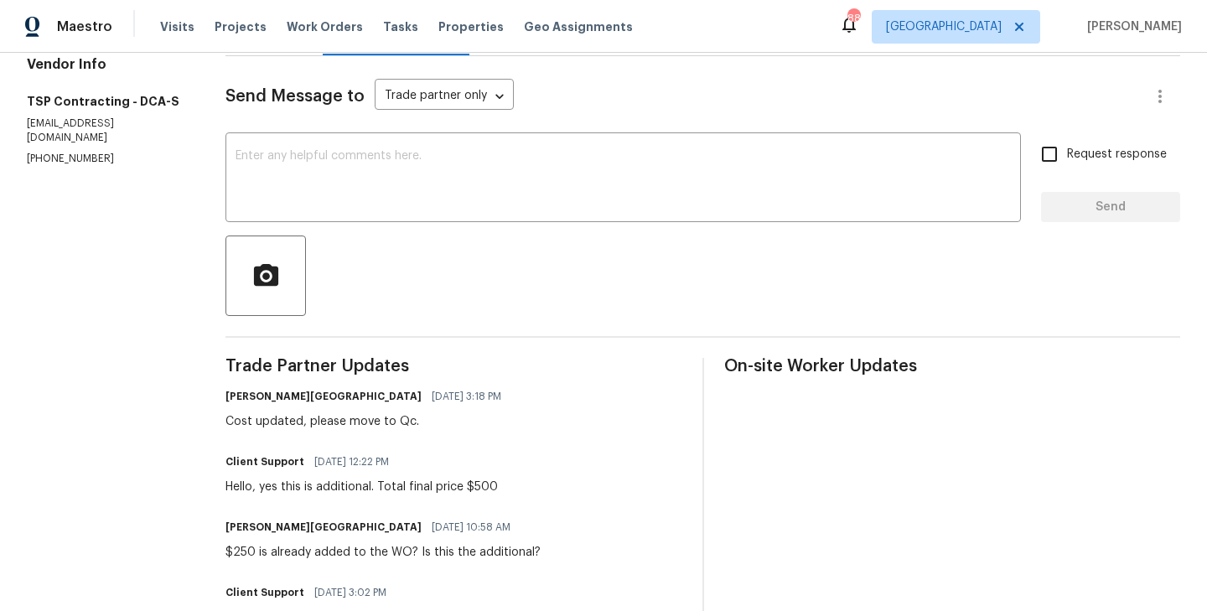
scroll to position [222, 0]
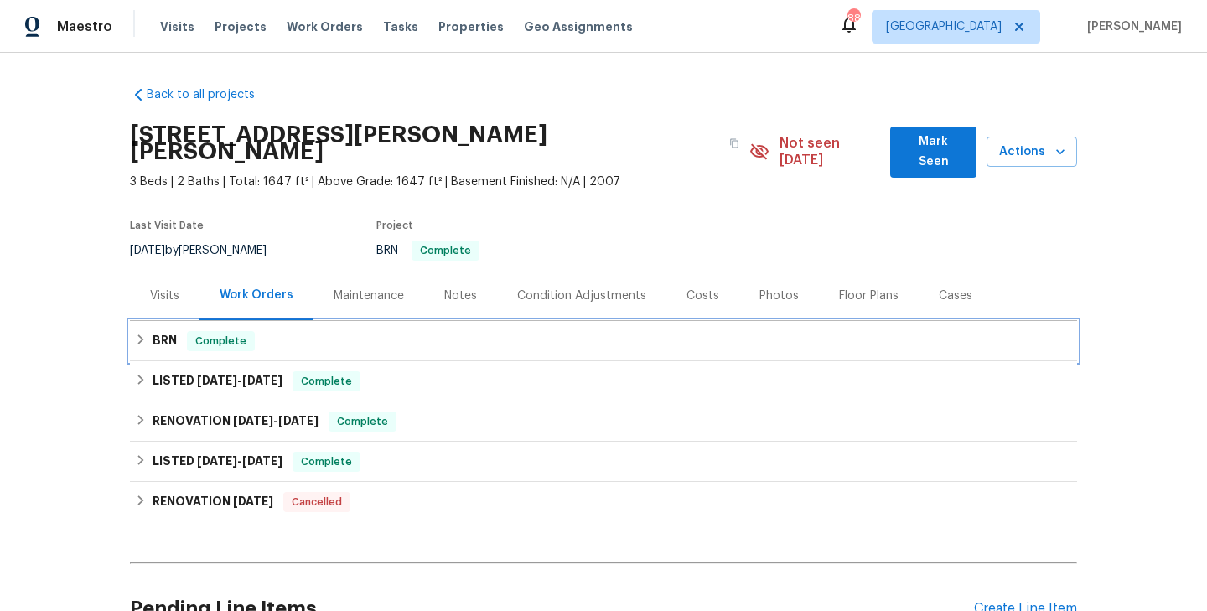
click at [249, 331] on div "Complete" at bounding box center [221, 341] width 68 height 20
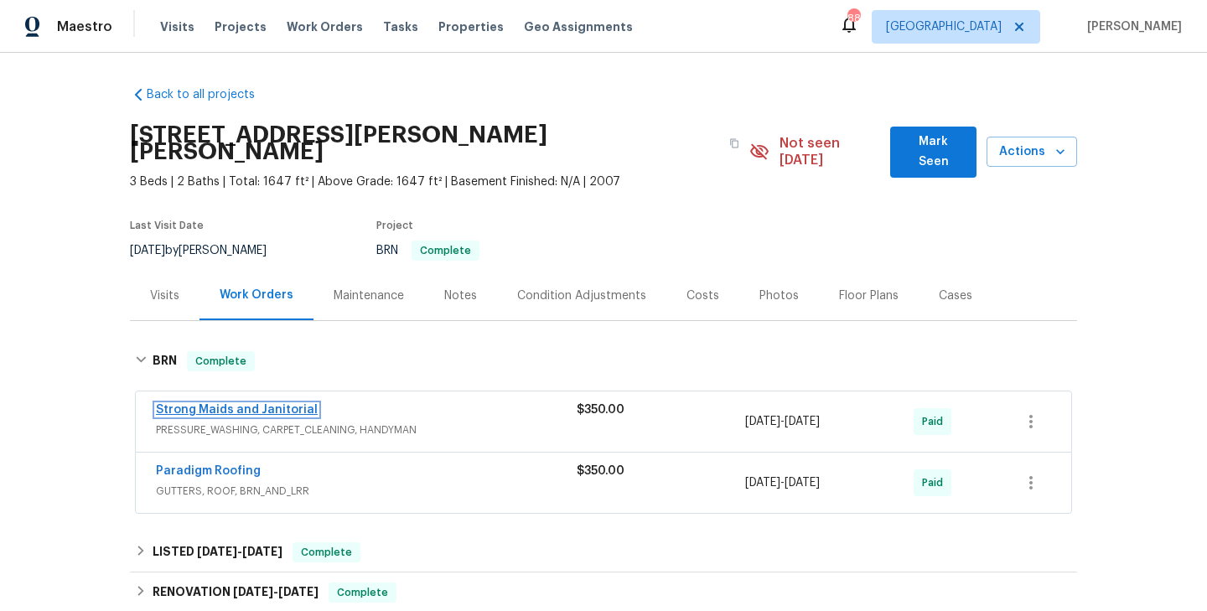
click at [252, 404] on link "Strong Maids and Janitorial" at bounding box center [237, 410] width 162 height 12
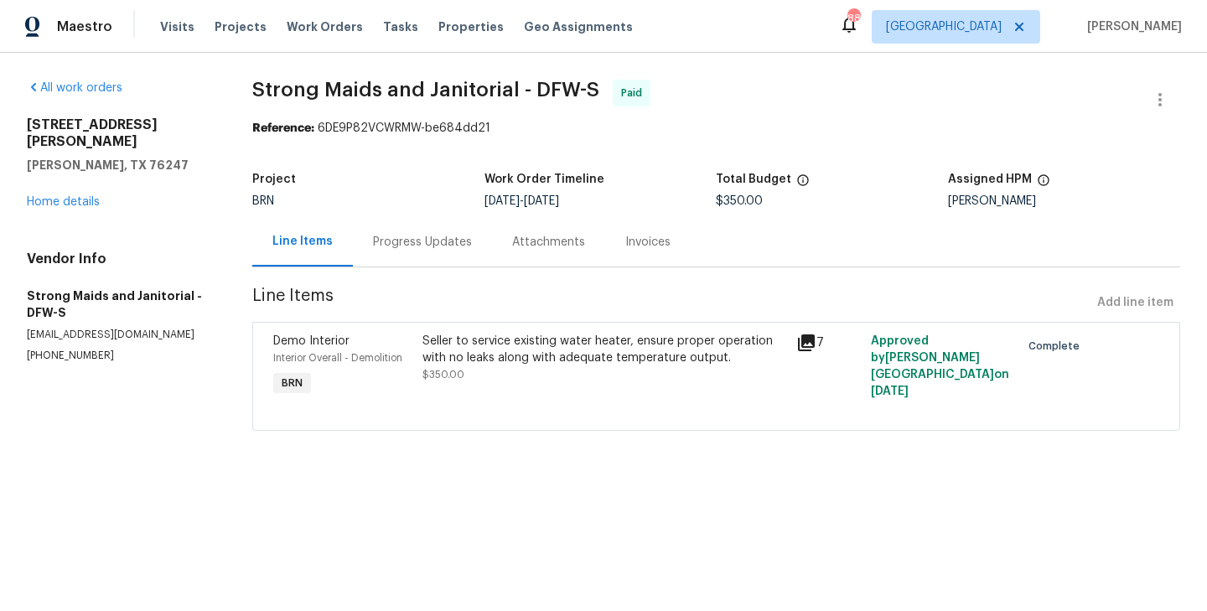
click at [406, 375] on div "Demo Interior Interior Overall - Demolition BRN" at bounding box center [342, 366] width 149 height 77
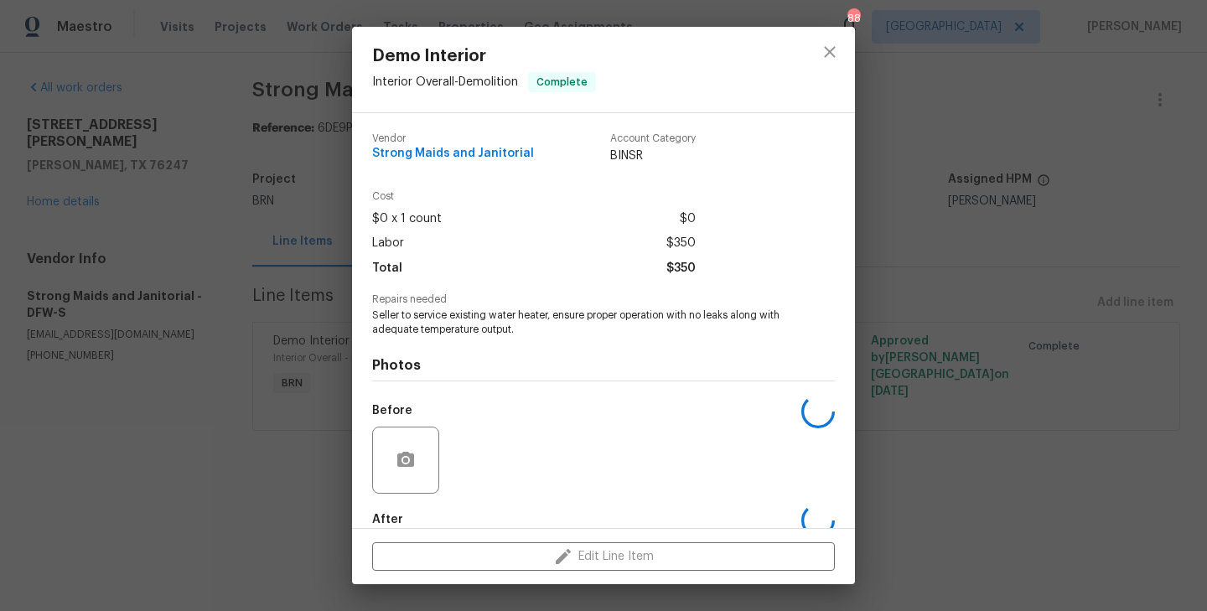
scroll to position [91, 0]
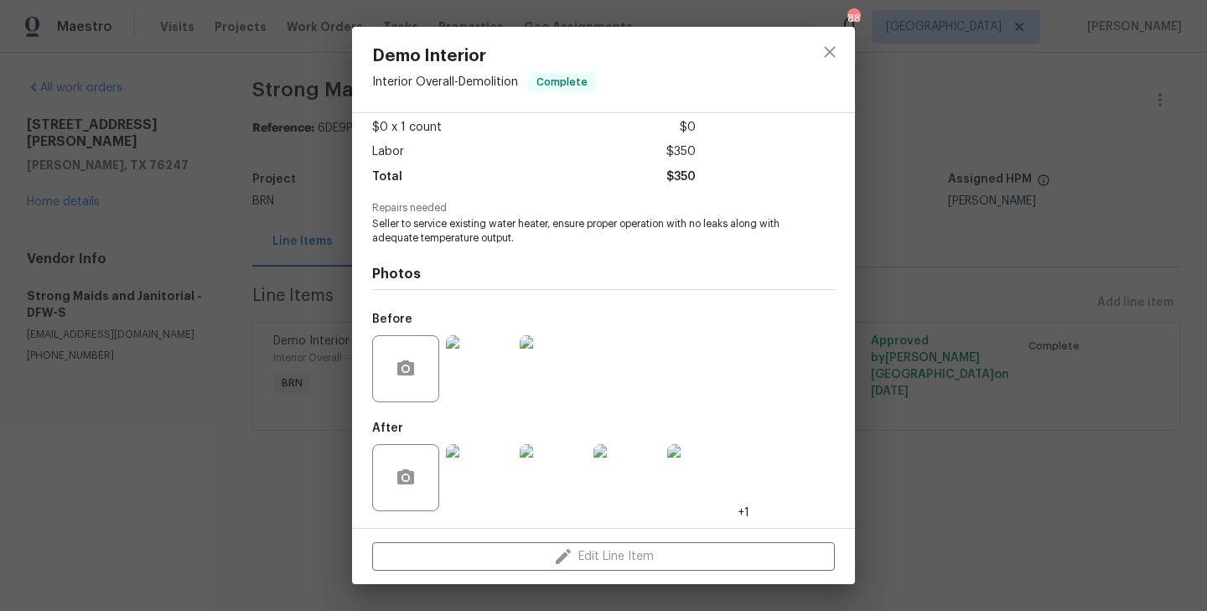
click at [492, 375] on img at bounding box center [479, 368] width 67 height 67
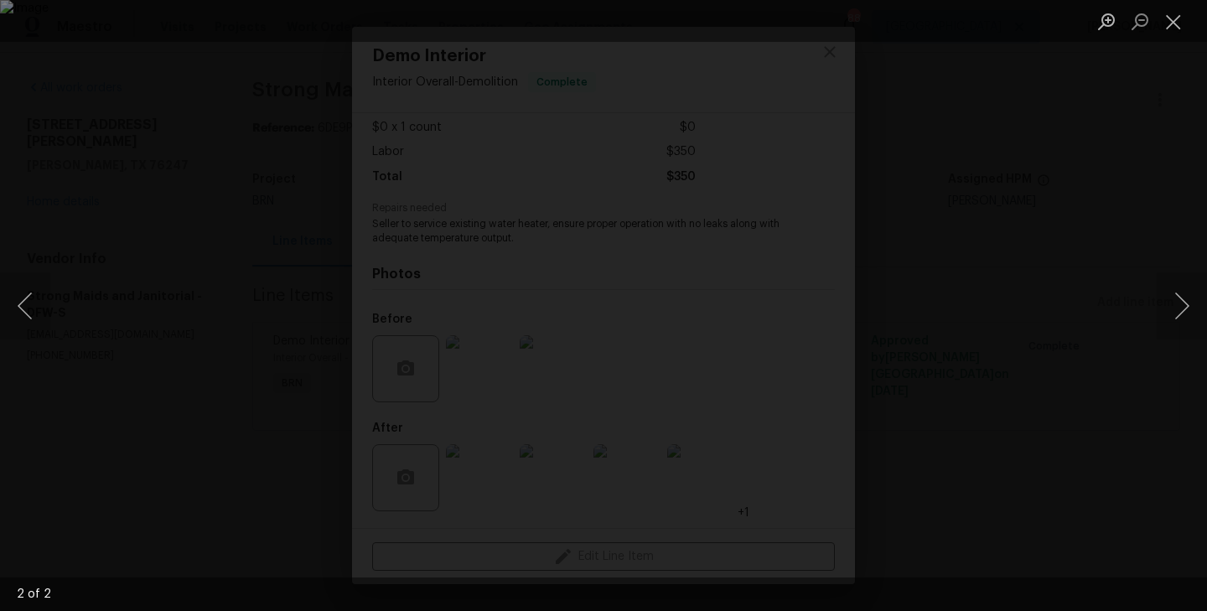
click at [188, 362] on div "Lightbox" at bounding box center [603, 305] width 1207 height 611
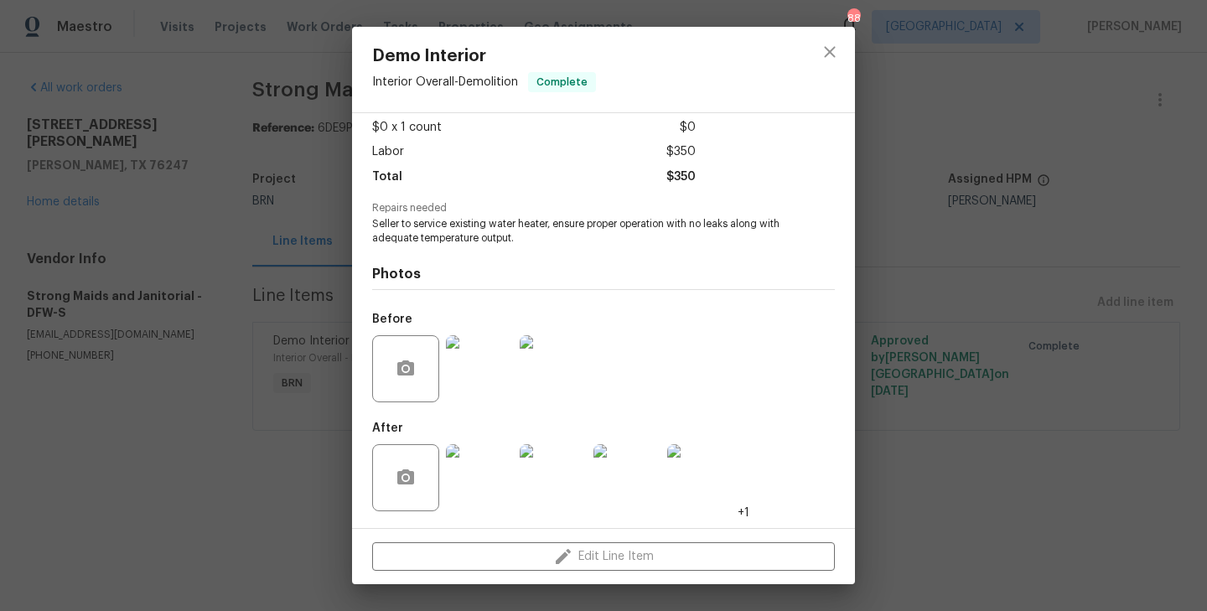
click at [485, 475] on img at bounding box center [479, 477] width 67 height 67
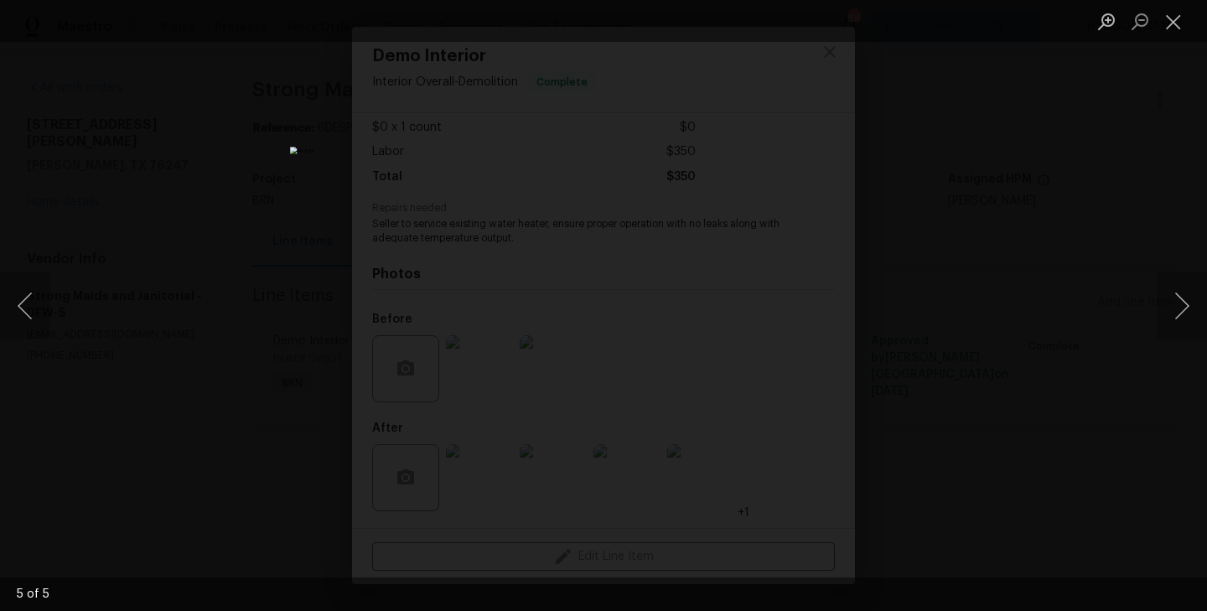
click at [239, 288] on div "Lightbox" at bounding box center [603, 305] width 1207 height 611
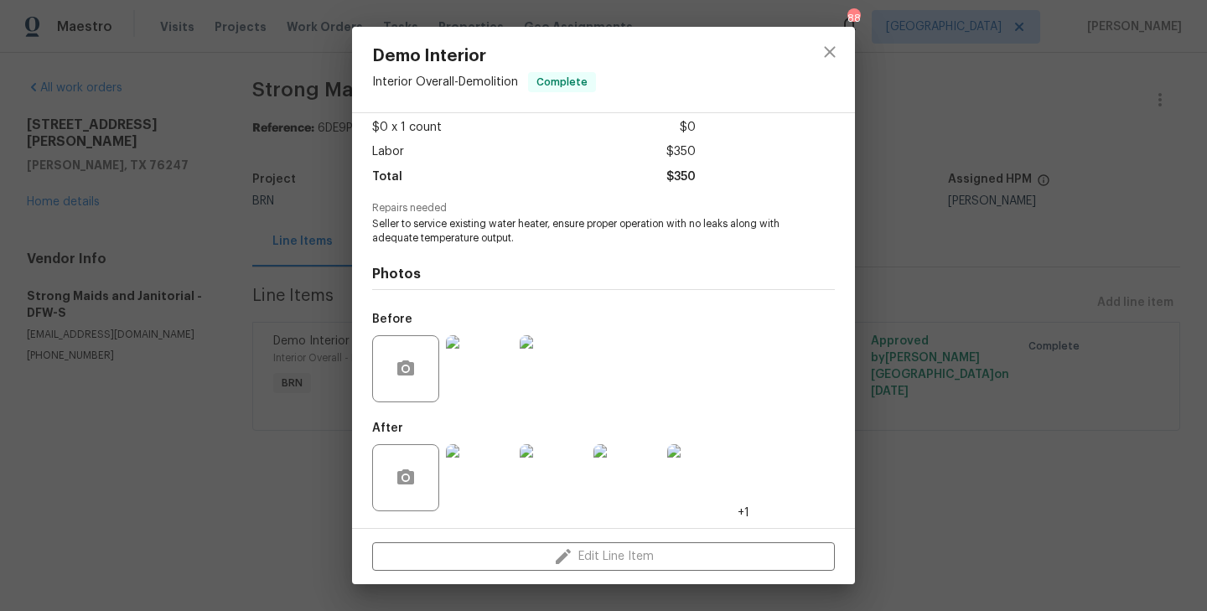
click at [277, 342] on div "Demo Interior Interior Overall - Demolition Complete Vendor Strong Maids and Ja…" at bounding box center [603, 305] width 1207 height 611
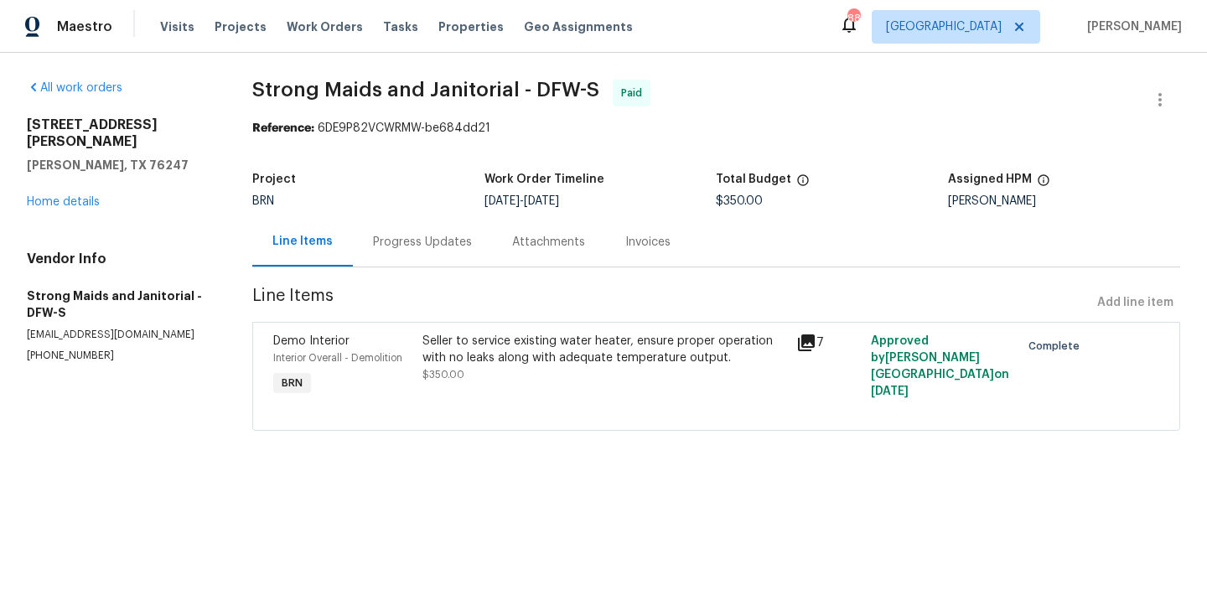
click at [423, 270] on section "Strong Maids and Janitorial - DFW-S Paid Reference: 6DE9P82VCWRMW-be684dd21 Pro…" at bounding box center [716, 265] width 928 height 371
click at [426, 240] on div "Progress Updates" at bounding box center [422, 242] width 99 height 17
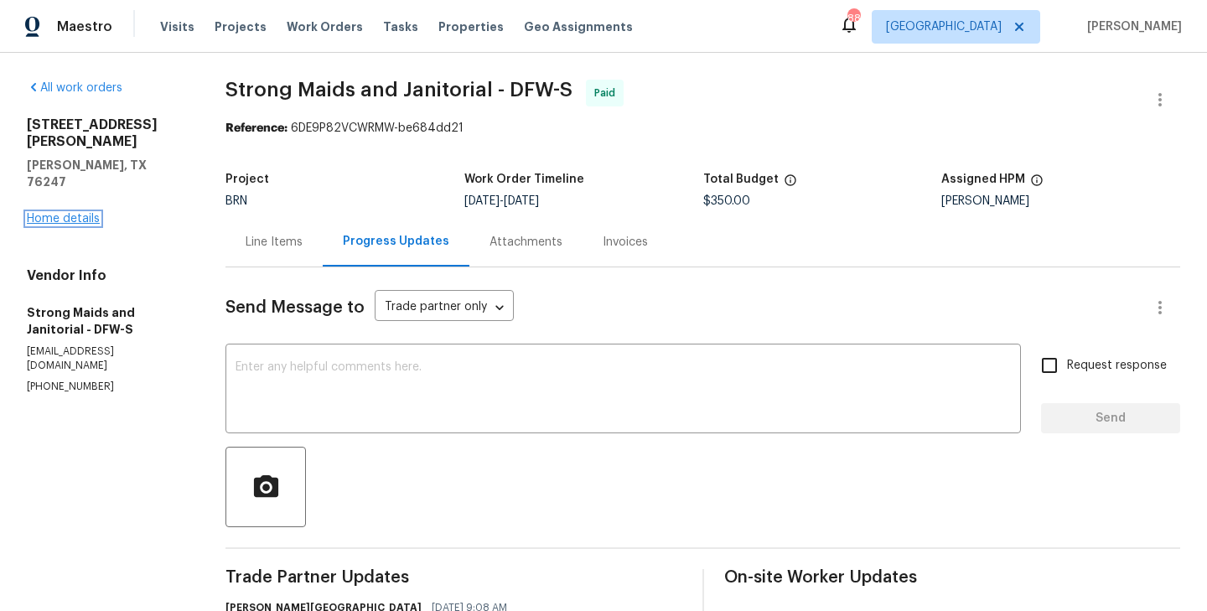
click at [75, 213] on link "Home details" at bounding box center [63, 219] width 73 height 12
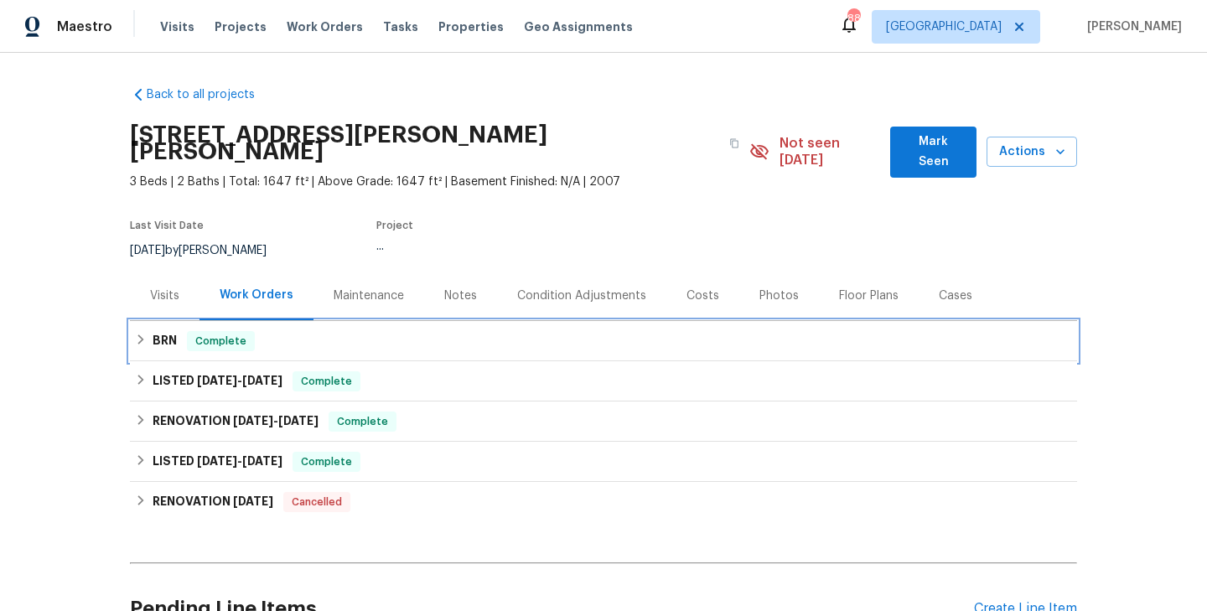
click at [259, 340] on div "BRN Complete" at bounding box center [603, 341] width 947 height 40
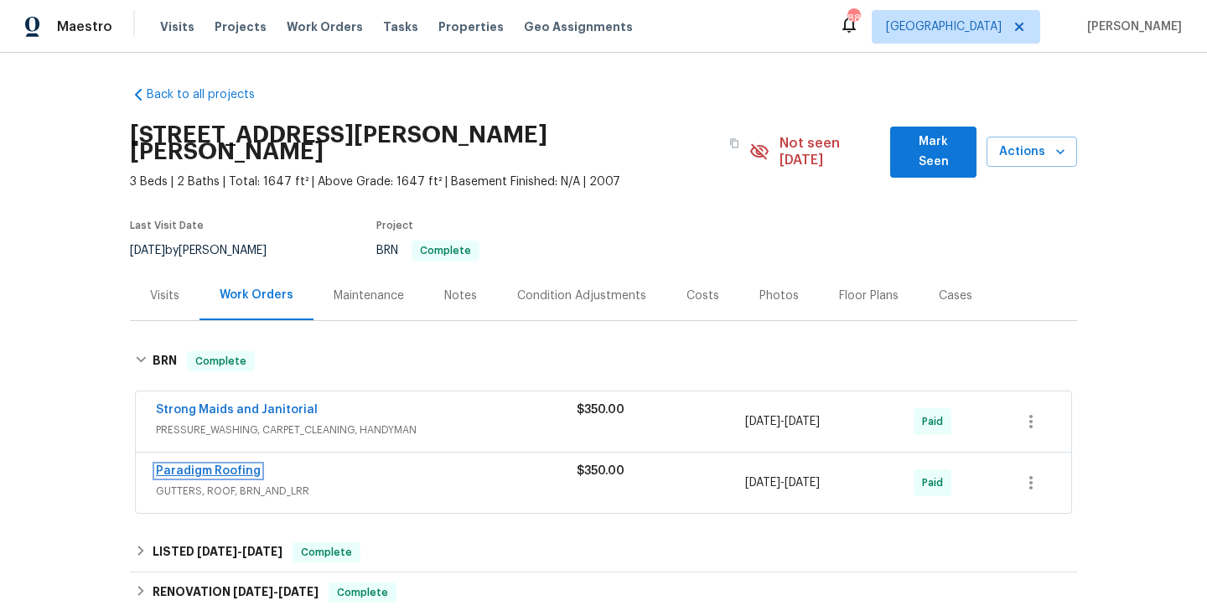
click at [235, 465] on link "Paradigm Roofing" at bounding box center [208, 471] width 105 height 12
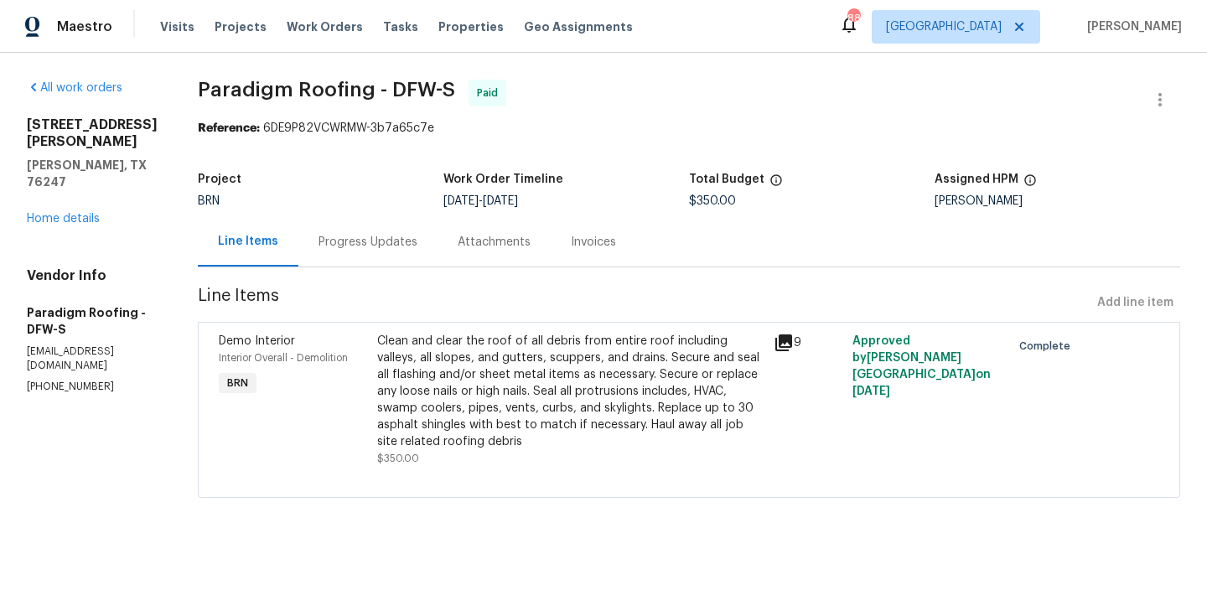
click at [397, 236] on div "Progress Updates" at bounding box center [368, 242] width 99 height 17
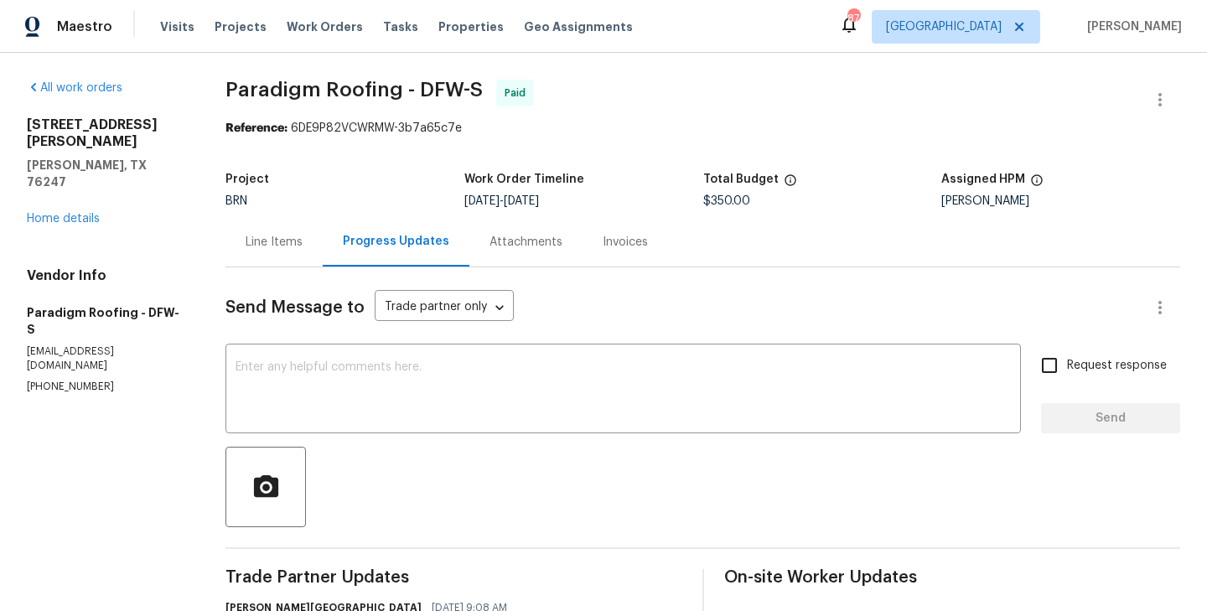
click at [73, 178] on div "16624 J Cheshier Ct Justin, TX 76247 Home details" at bounding box center [106, 172] width 158 height 111
click at [81, 213] on link "Home details" at bounding box center [63, 219] width 73 height 12
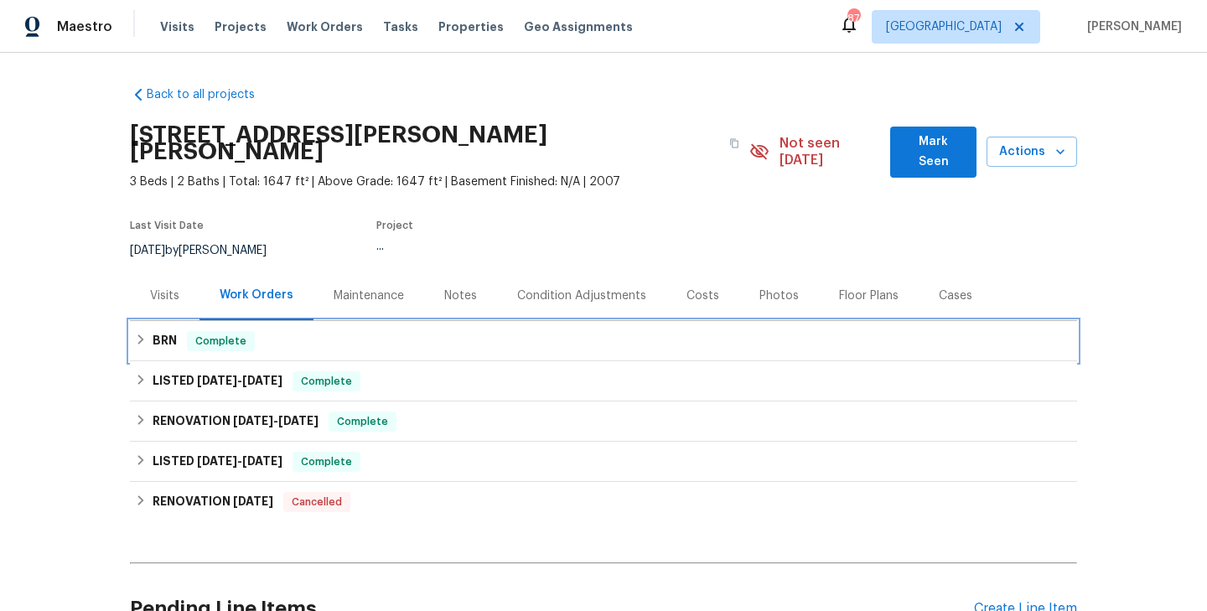
click at [232, 340] on div "BRN Complete" at bounding box center [603, 341] width 947 height 40
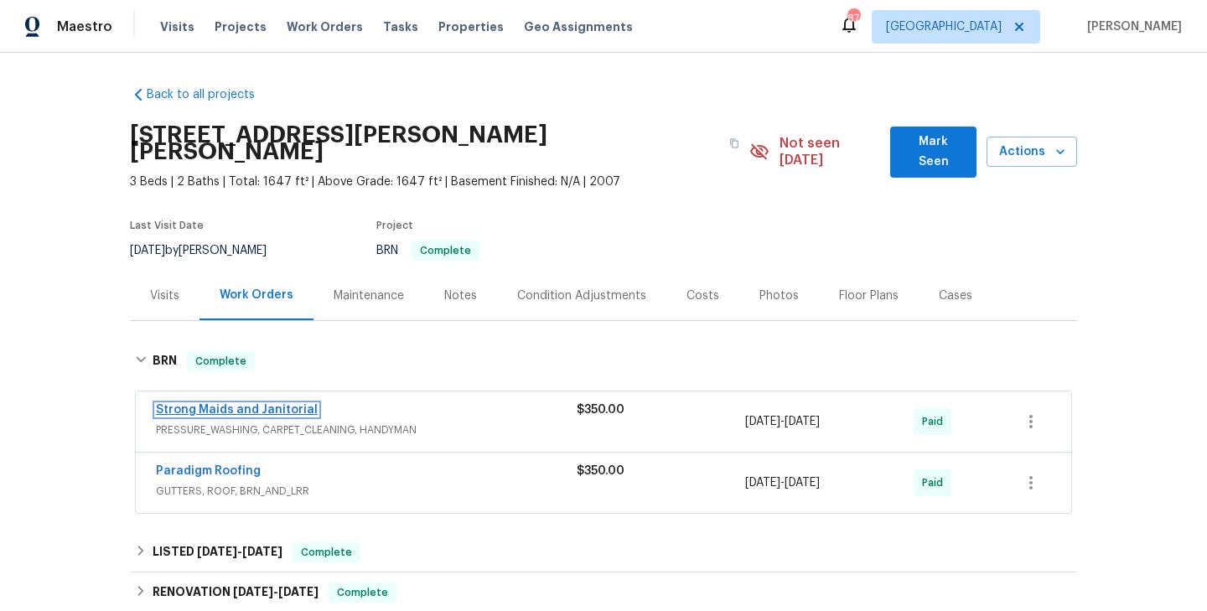
click at [213, 404] on link "Strong Maids and Janitorial" at bounding box center [237, 410] width 162 height 12
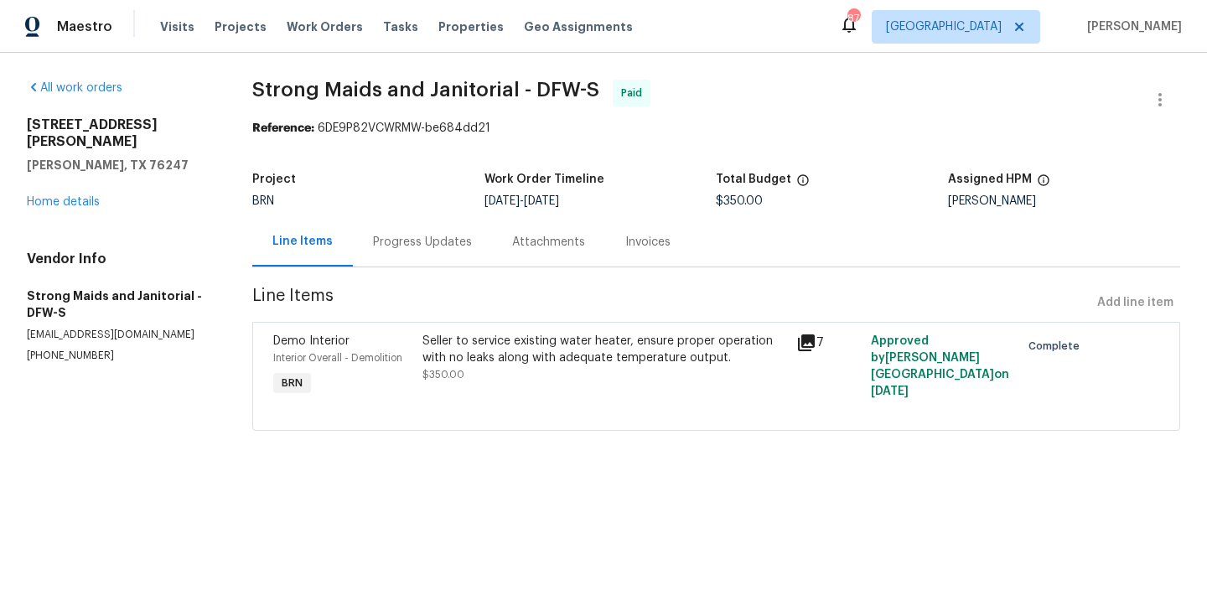
click at [447, 256] on div "Progress Updates" at bounding box center [422, 241] width 139 height 49
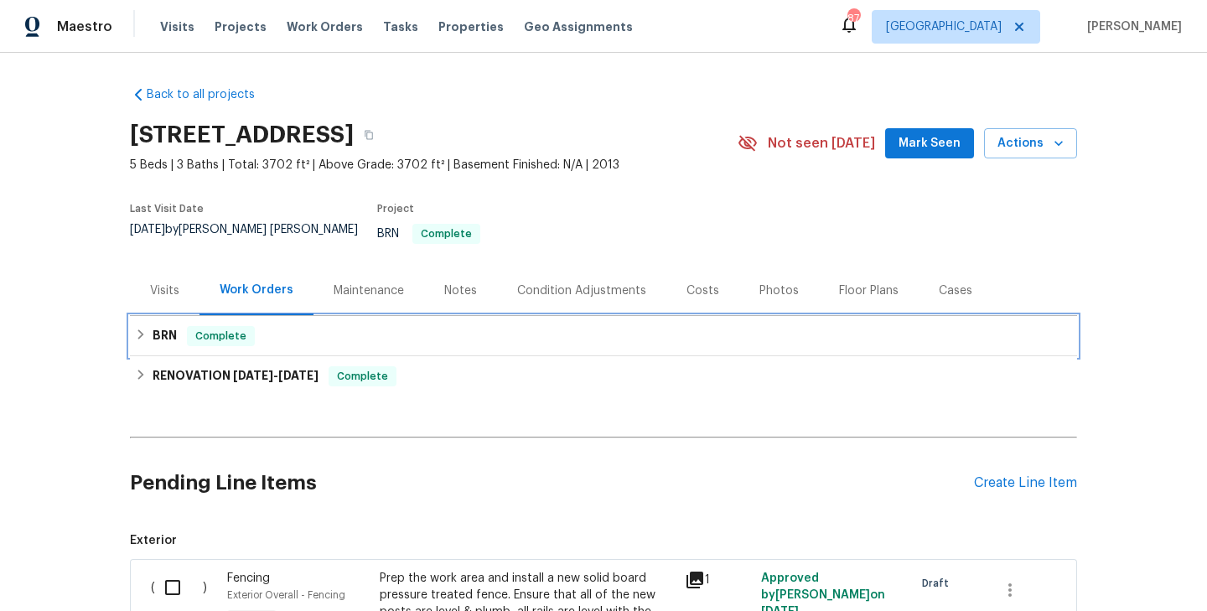
click at [267, 326] on div "BRN Complete" at bounding box center [603, 336] width 937 height 20
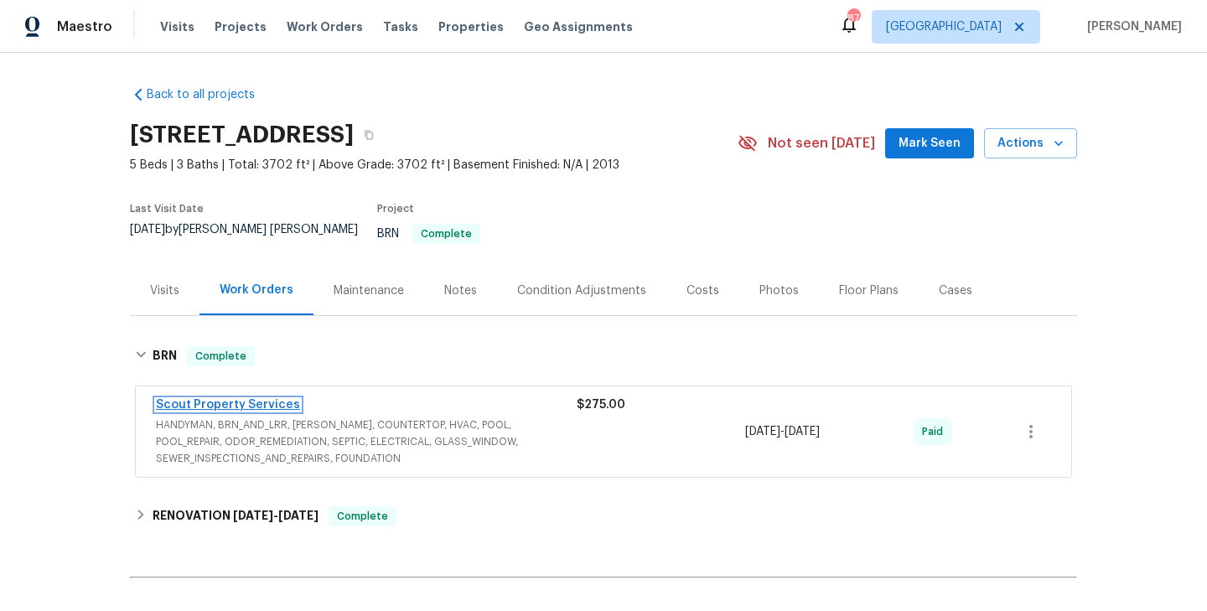
click at [239, 399] on link "Scout Property Services" at bounding box center [228, 405] width 144 height 12
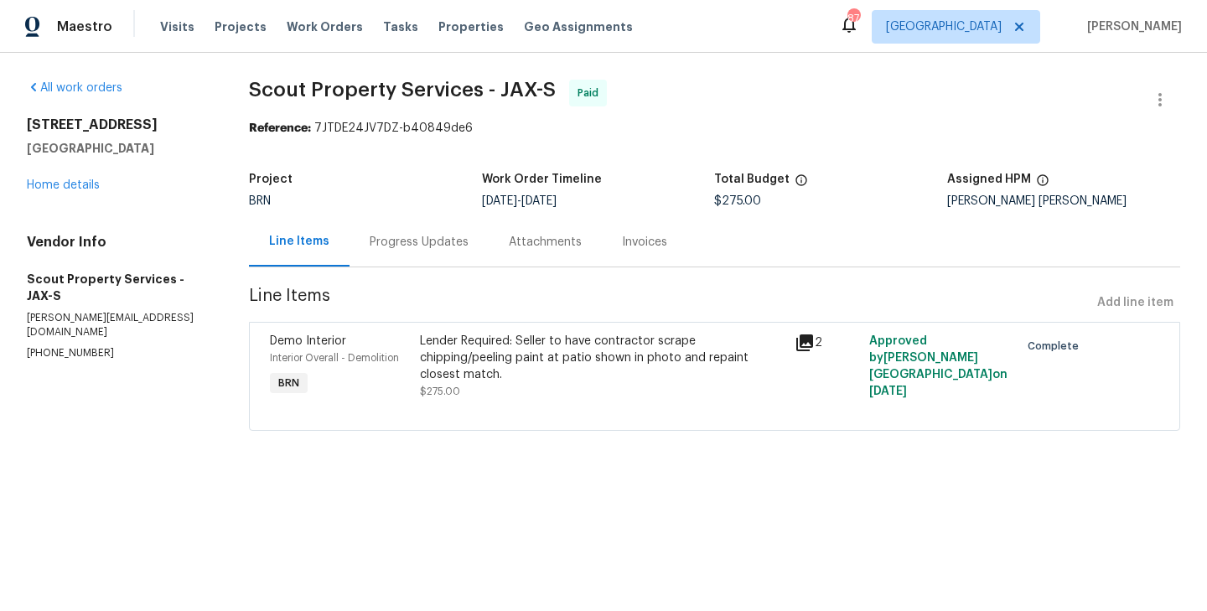
click at [397, 246] on div "Progress Updates" at bounding box center [419, 242] width 99 height 17
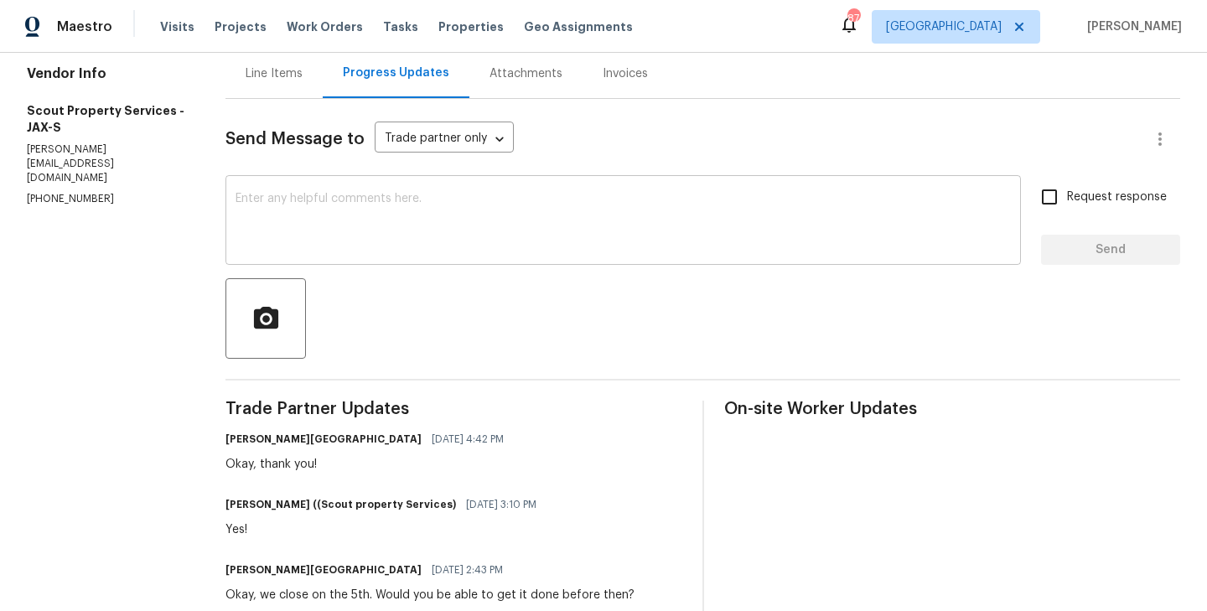
scroll to position [108, 0]
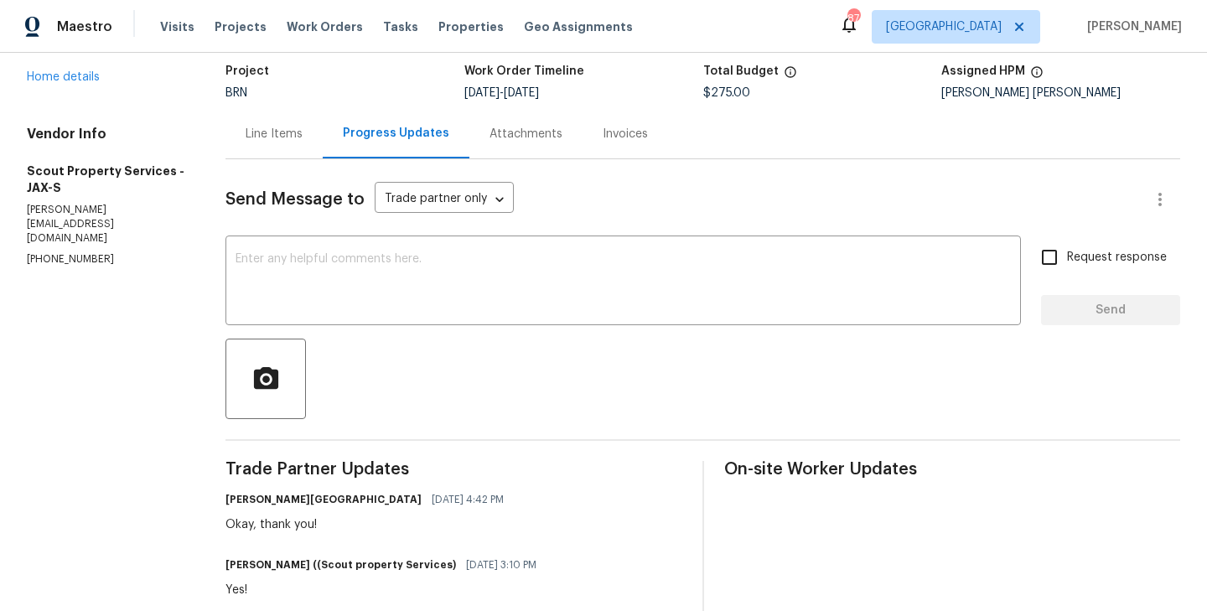
click at [278, 121] on div "Line Items" at bounding box center [274, 133] width 97 height 49
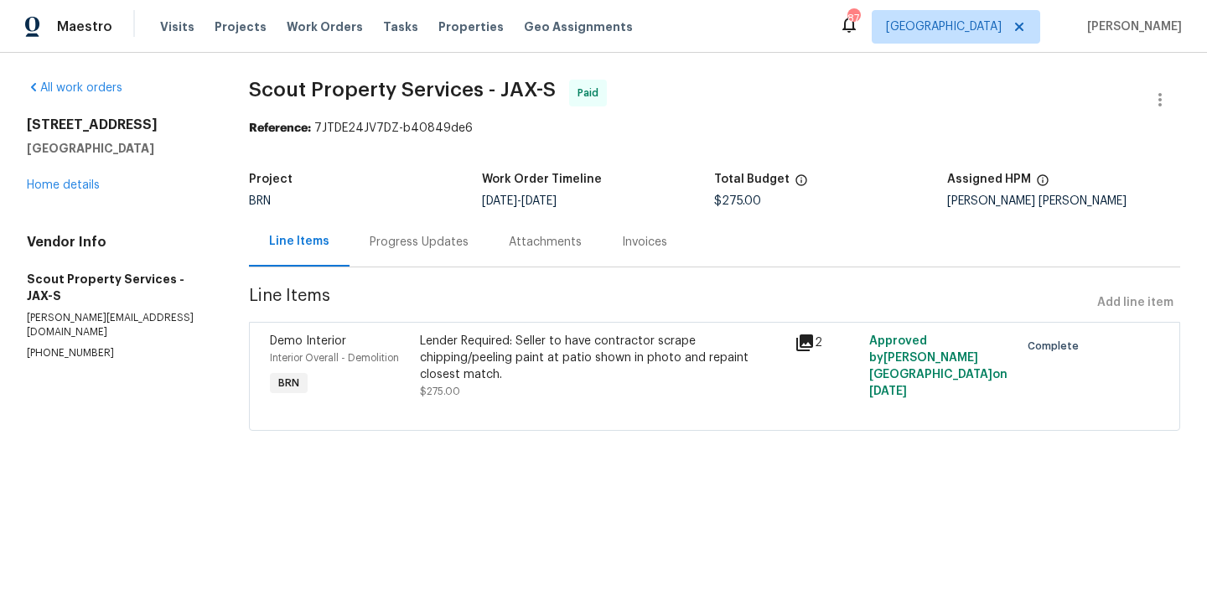
click at [433, 390] on span "$275.00" at bounding box center [440, 391] width 40 height 10
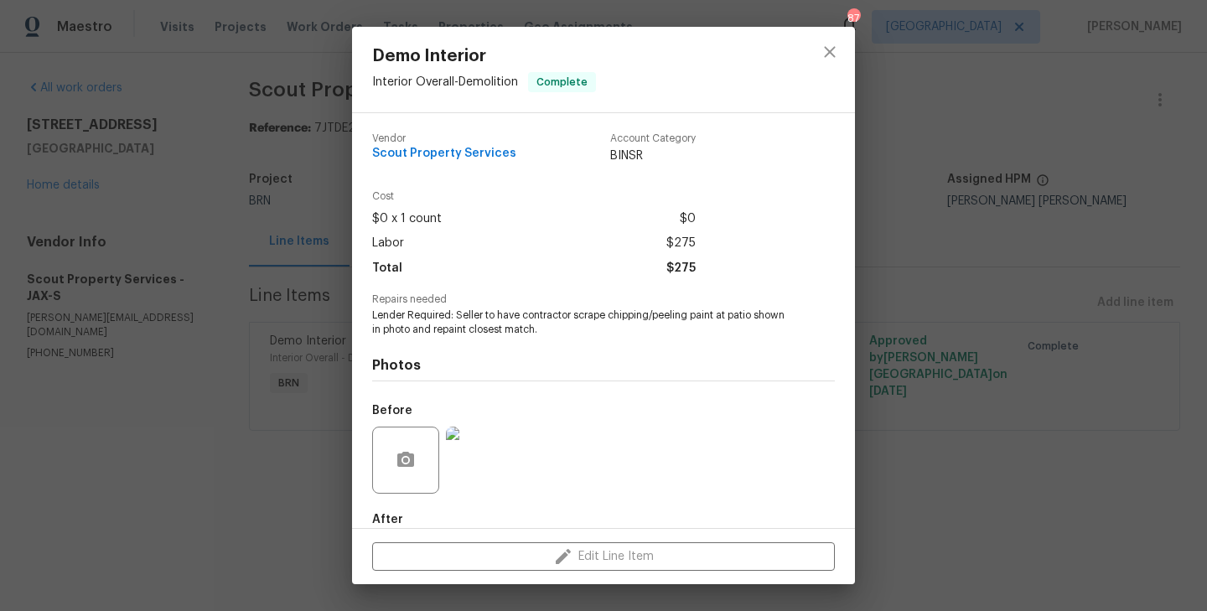
scroll to position [91, 0]
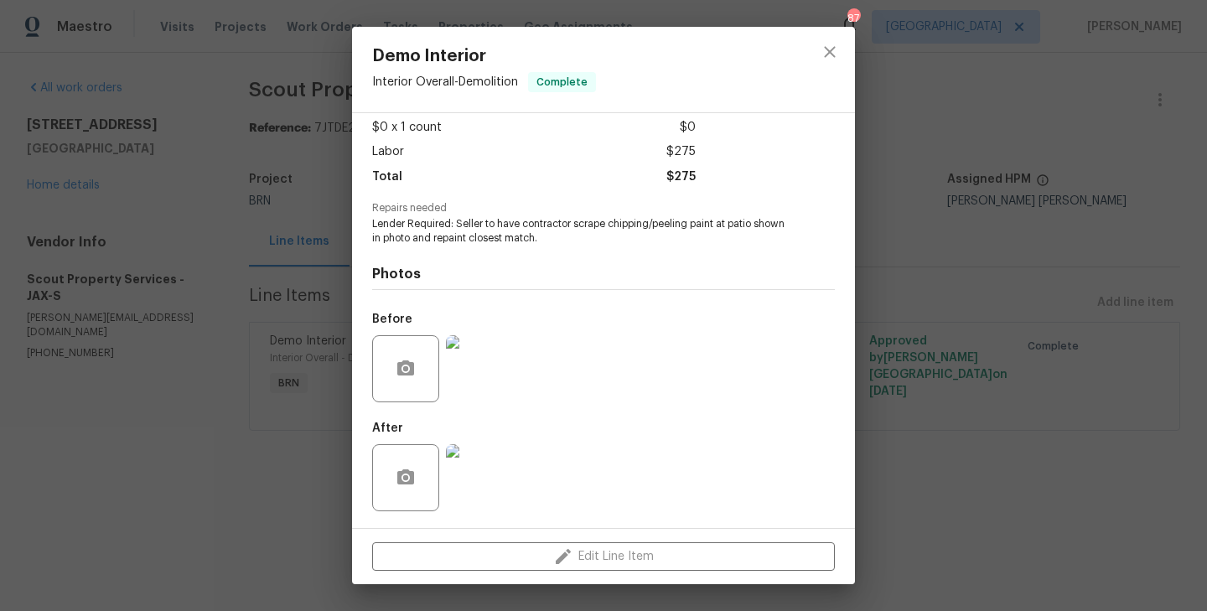
click at [475, 361] on img at bounding box center [479, 368] width 67 height 67
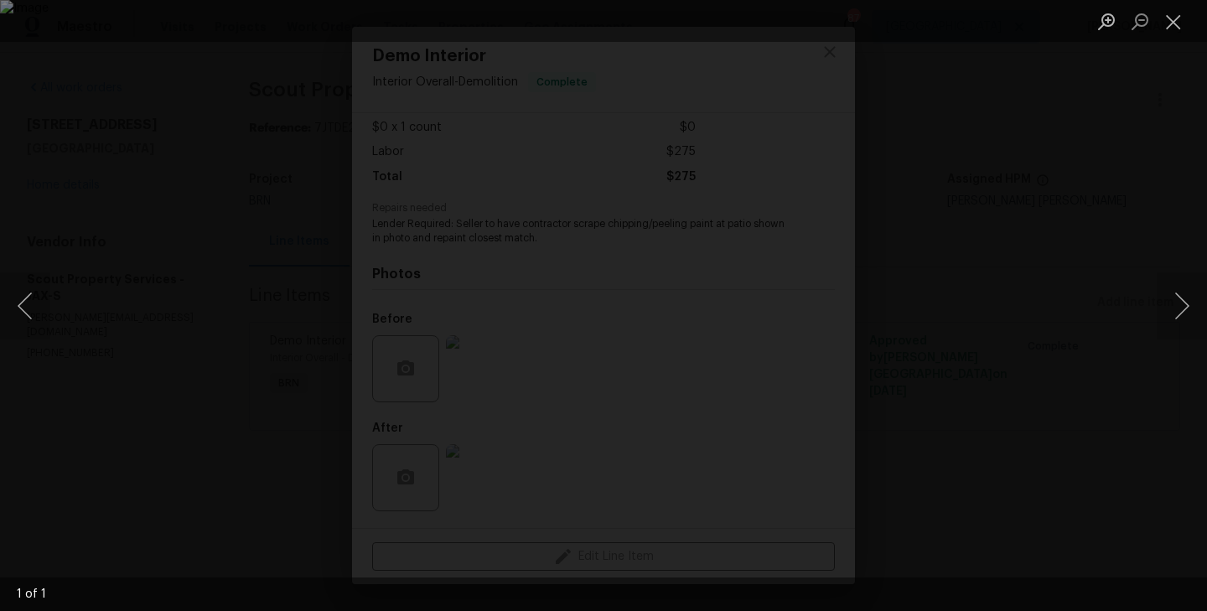
click at [287, 395] on div "Lightbox" at bounding box center [603, 305] width 1207 height 611
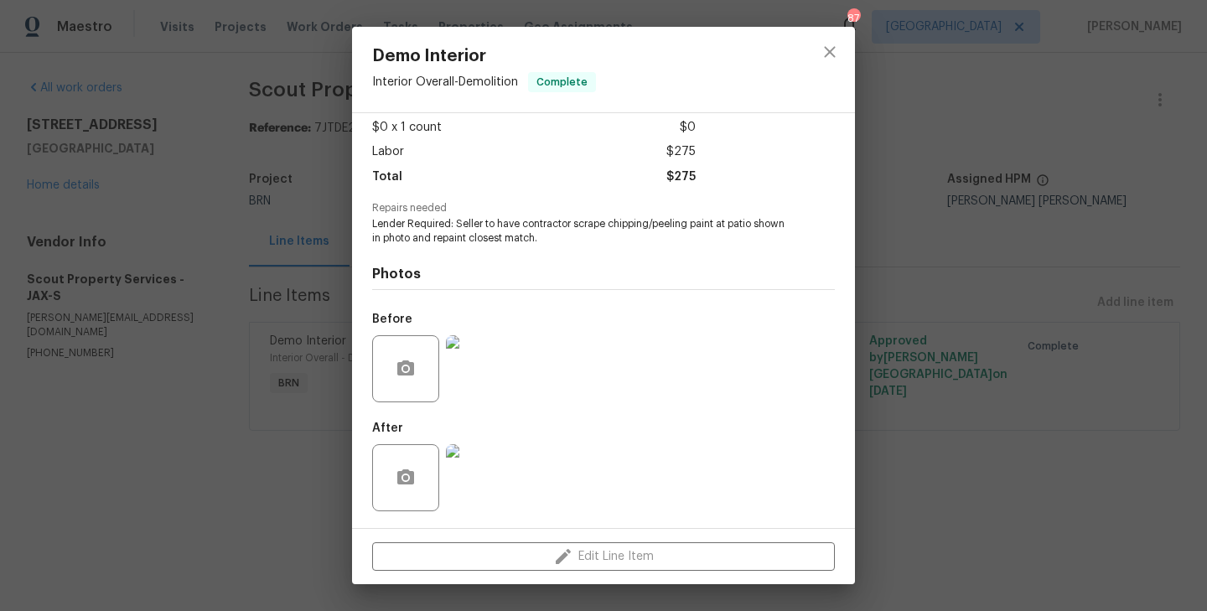
click at [455, 481] on img at bounding box center [479, 477] width 67 height 67
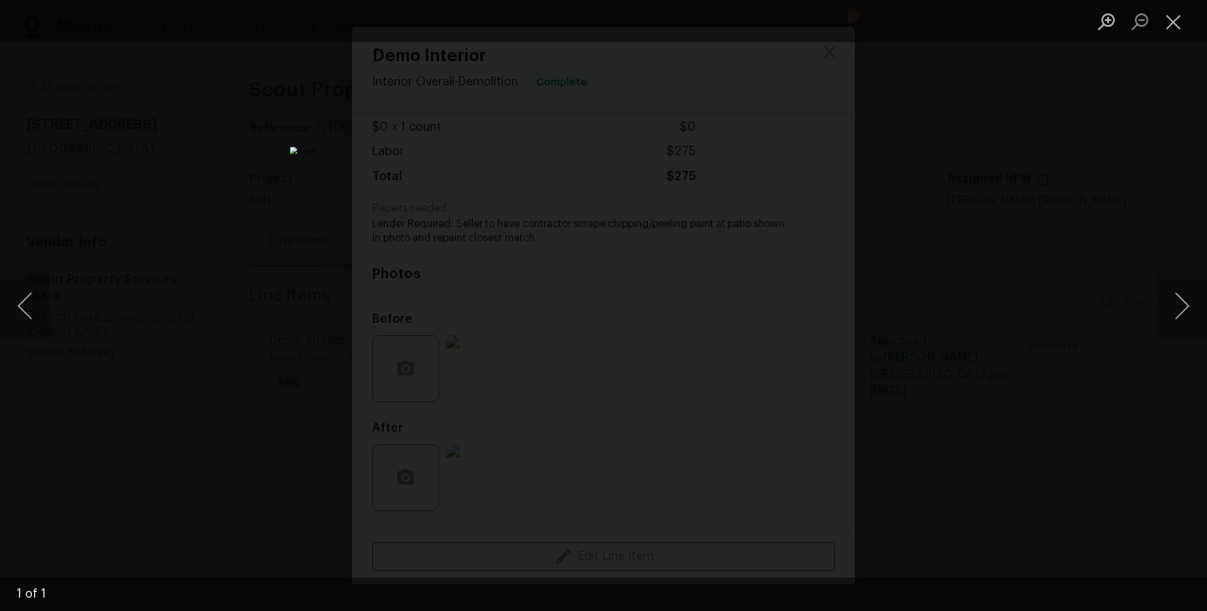
click at [223, 289] on div "Lightbox" at bounding box center [603, 305] width 1207 height 611
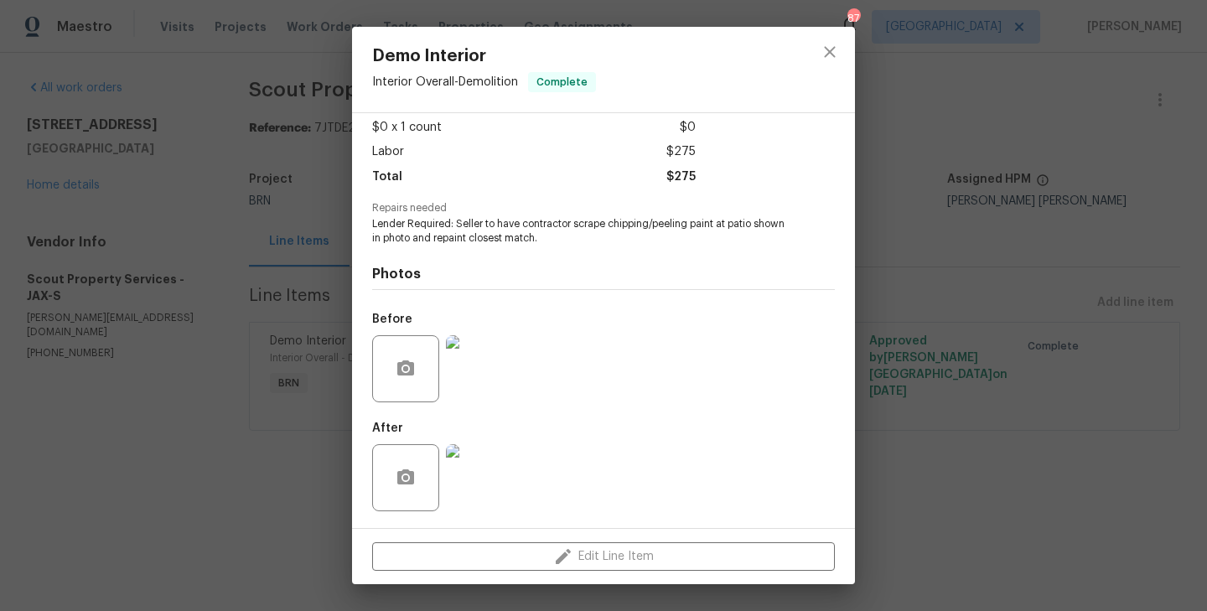
click at [253, 338] on div "Demo Interior Interior Overall - Demolition Complete Vendor Scout Property Serv…" at bounding box center [603, 305] width 1207 height 611
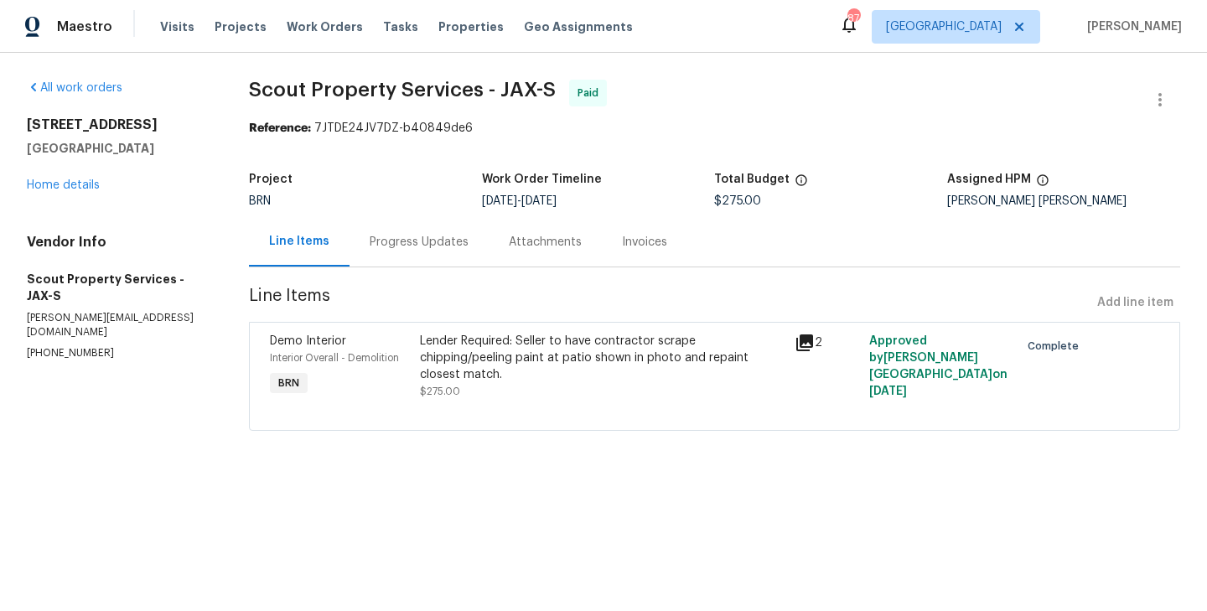
click at [407, 240] on div "Progress Updates" at bounding box center [419, 242] width 99 height 17
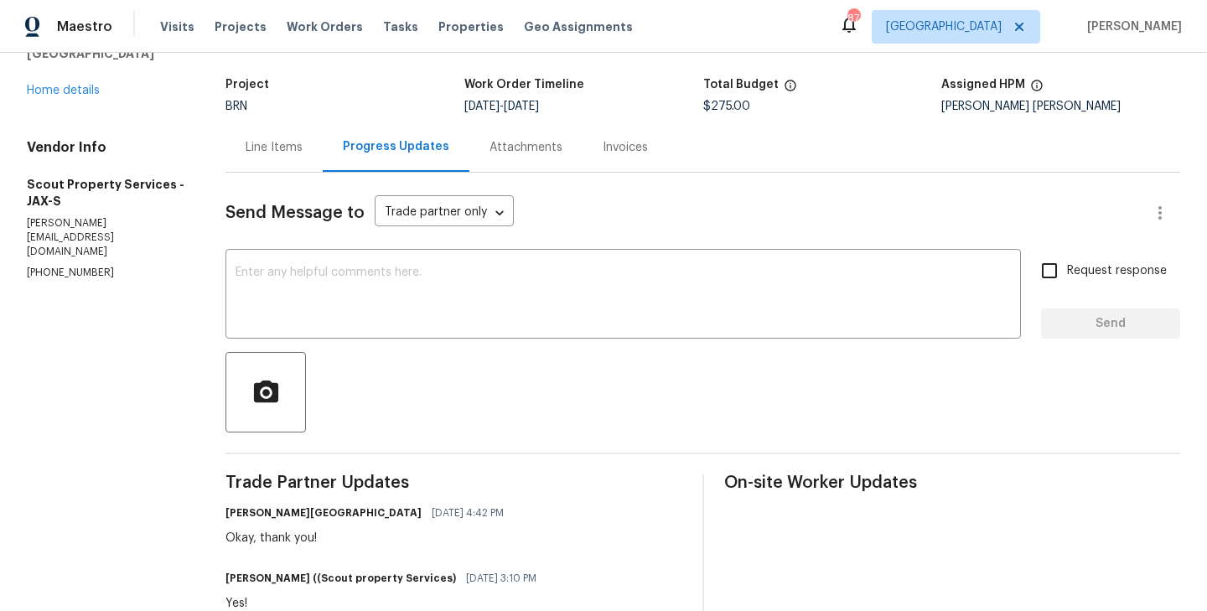
scroll to position [62, 0]
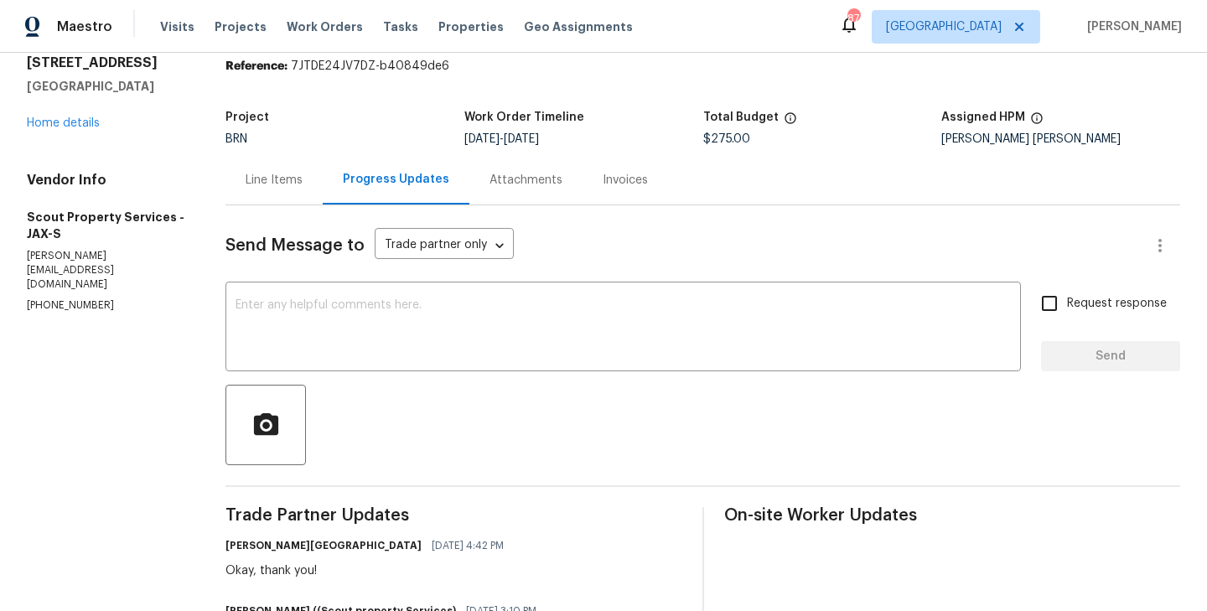
click at [275, 186] on div "Line Items" at bounding box center [274, 180] width 57 height 17
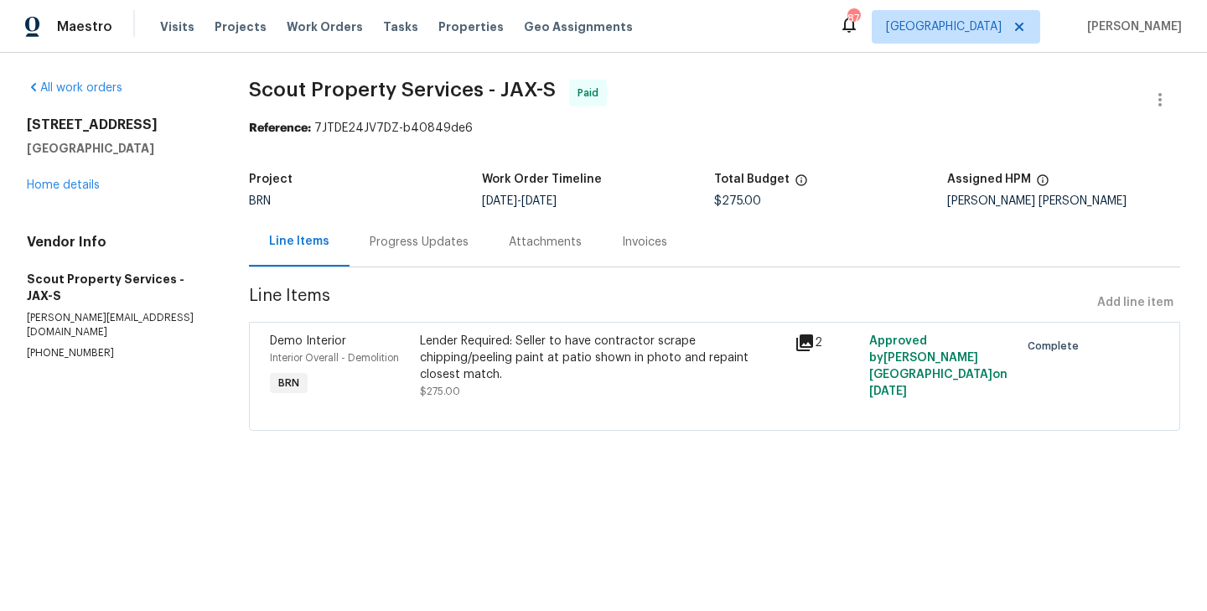
click at [415, 369] on div "Demo Interior Interior Overall - Demolition BRN" at bounding box center [340, 366] width 150 height 77
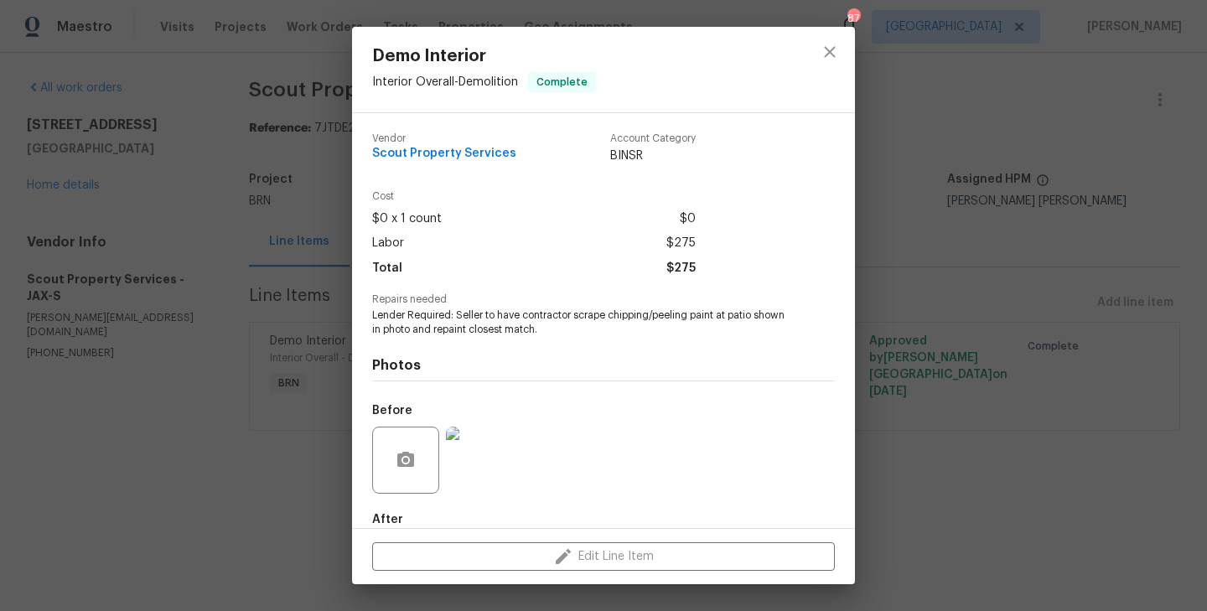
scroll to position [91, 0]
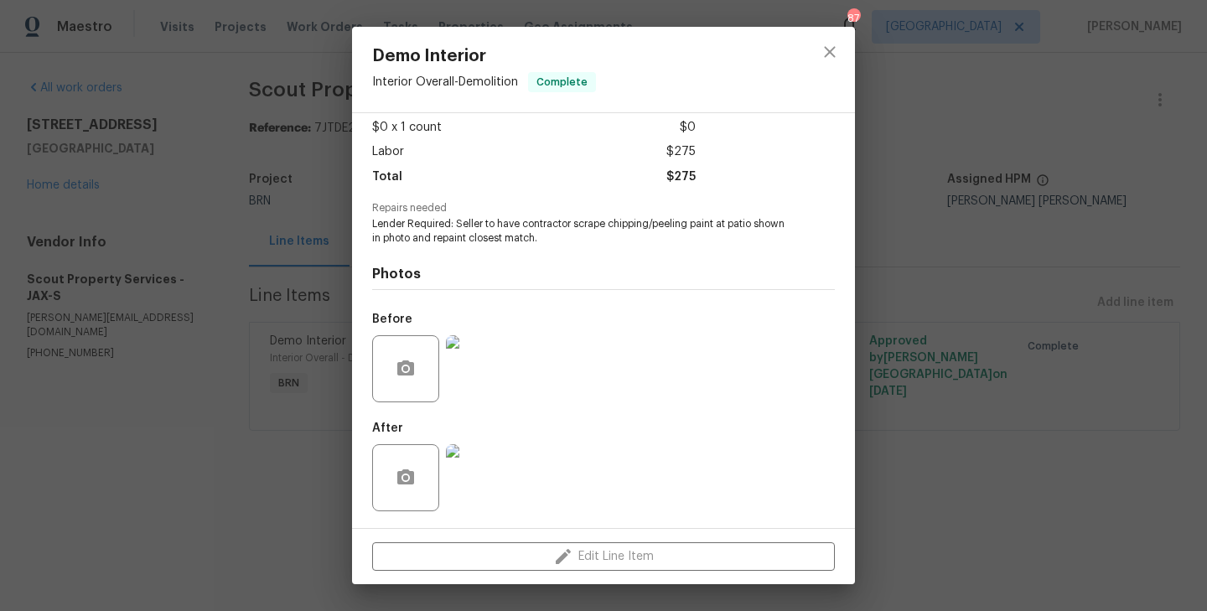
click at [335, 414] on div "Demo Interior Interior Overall - Demolition Complete Vendor Scout Property Serv…" at bounding box center [603, 305] width 1207 height 611
